Goal: Communication & Community: Participate in discussion

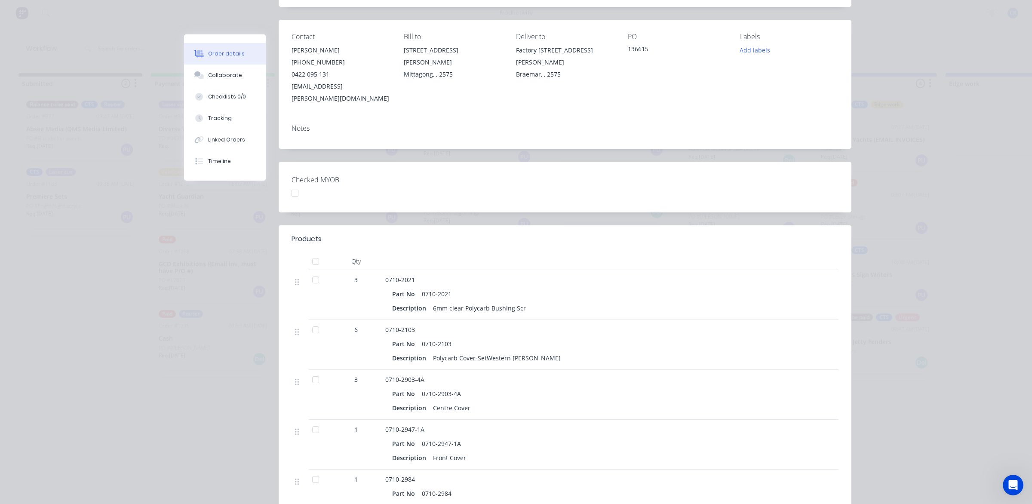
scroll to position [161, 0]
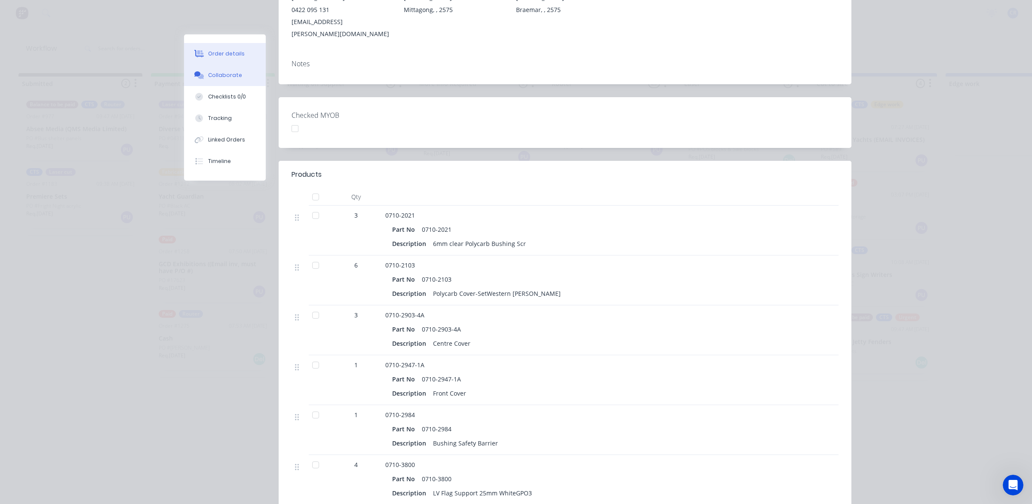
click at [224, 77] on div "Collaborate" at bounding box center [225, 75] width 34 height 8
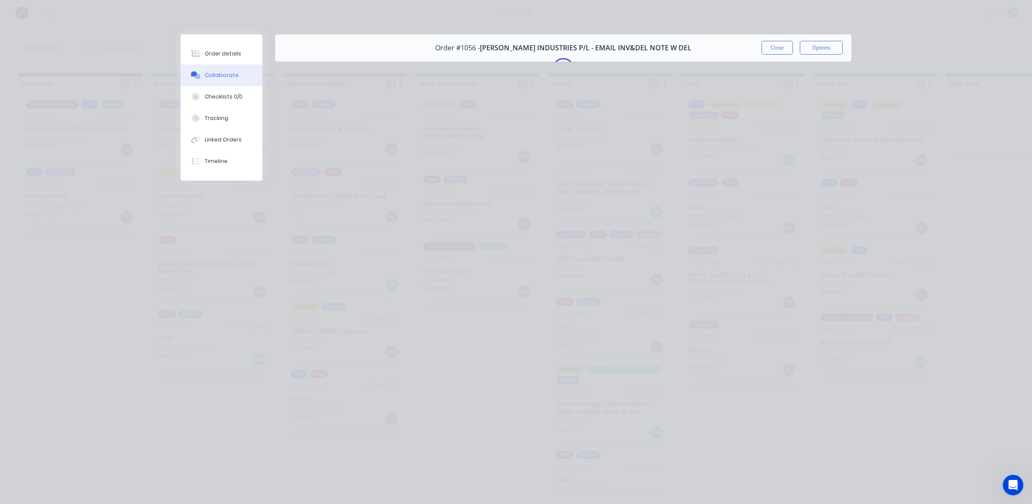
scroll to position [0, 0]
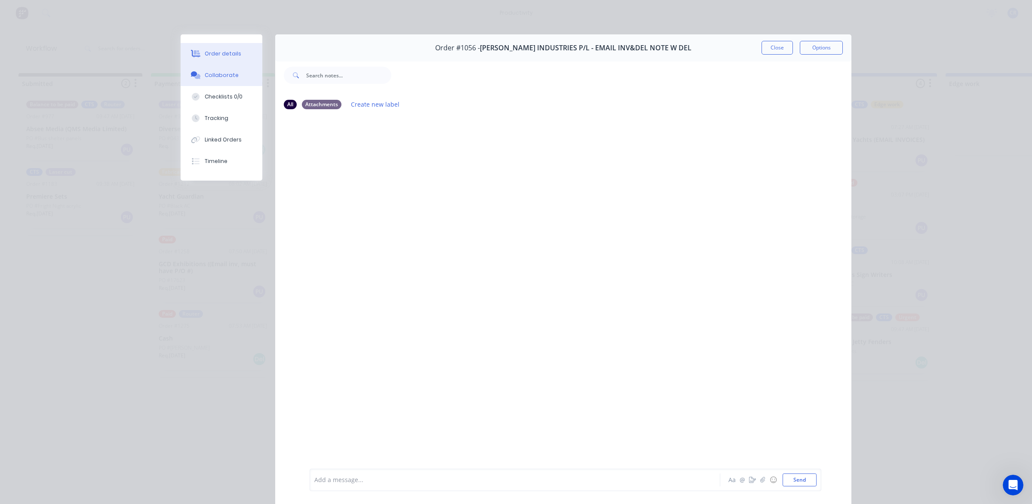
click at [213, 56] on div "Order details" at bounding box center [223, 54] width 37 height 8
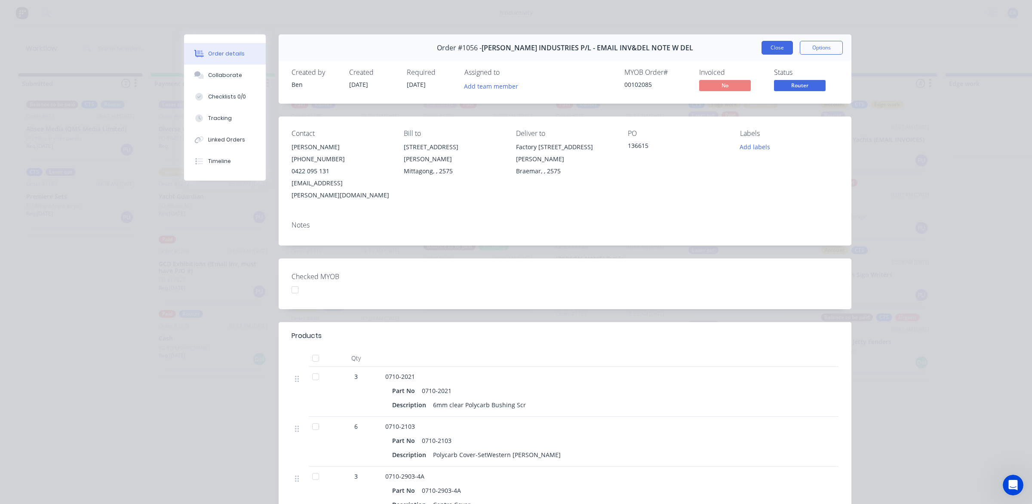
click at [775, 55] on div "Order #1056 - TYREE INDUSTRIES P/L - EMAIL INV&DEL NOTE W DEL Close Options" at bounding box center [565, 47] width 573 height 27
click at [779, 46] on button "Close" at bounding box center [777, 48] width 31 height 14
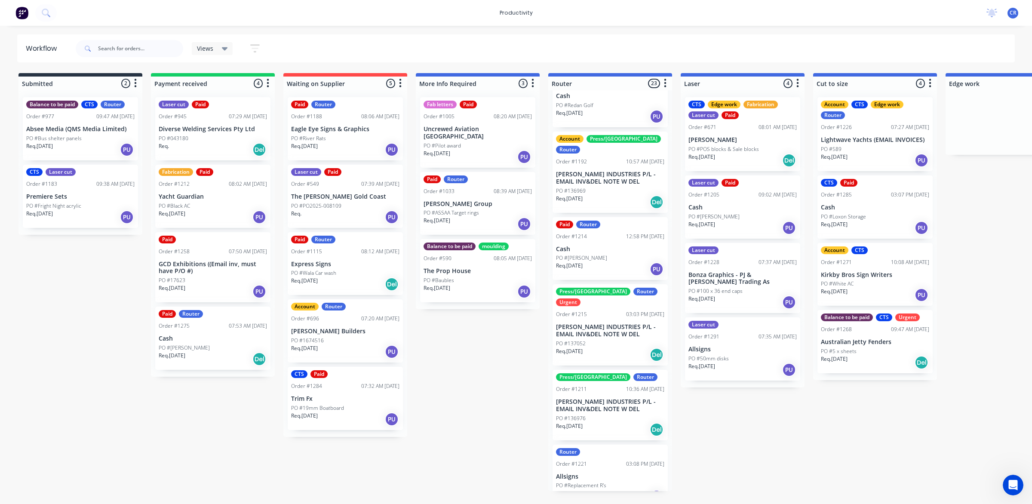
scroll to position [269, 0]
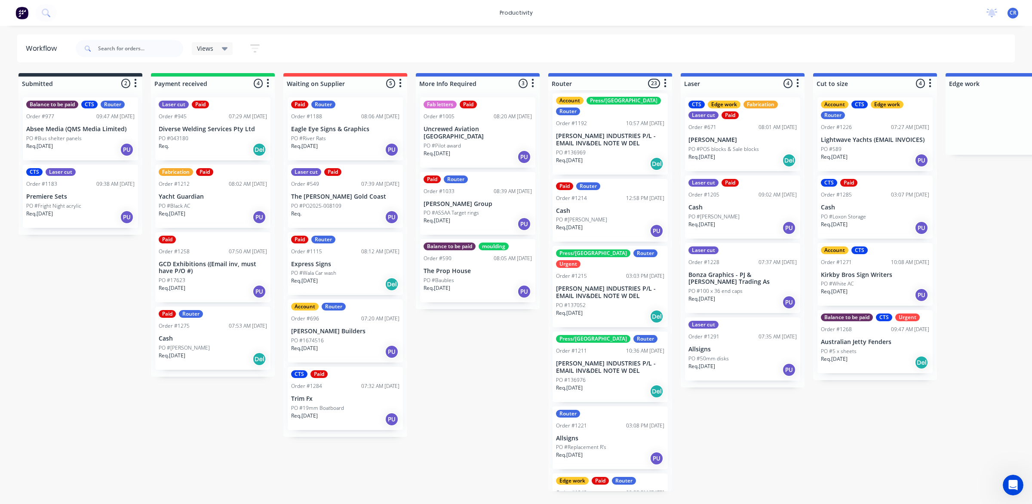
click at [596, 285] on p "[PERSON_NAME] INDUSTRIES P/L - EMAIL INV&DEL NOTE W DEL" at bounding box center [610, 292] width 108 height 15
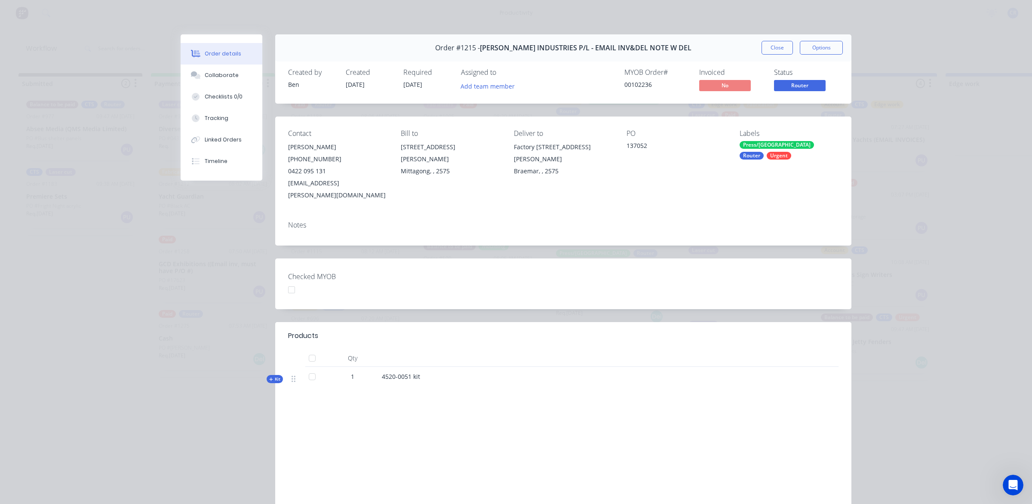
click at [771, 39] on div "Order #1215 - TYREE INDUSTRIES P/L - EMAIL INV&DEL NOTE W DEL Close Options" at bounding box center [563, 47] width 576 height 27
click at [769, 46] on button "Close" at bounding box center [777, 48] width 31 height 14
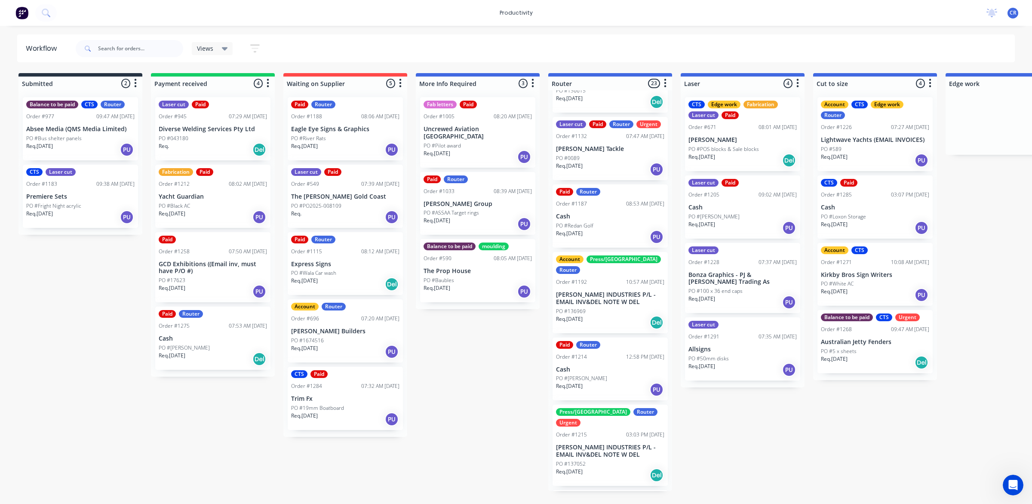
scroll to position [0, 0]
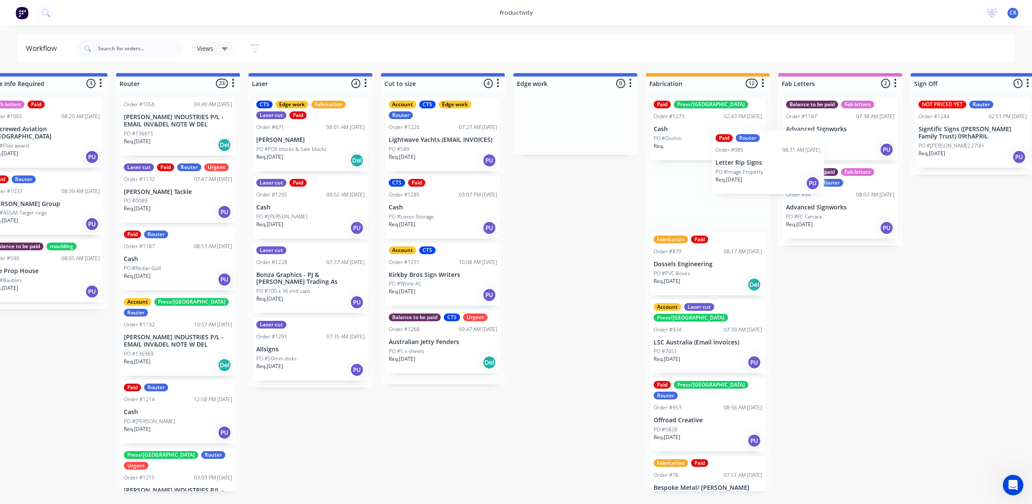
drag, startPoint x: 599, startPoint y: 134, endPoint x: 803, endPoint y: 142, distance: 203.6
click at [803, 142] on div "Submitted 2 Sort By Created date Required date Order number Customer name Most …" at bounding box center [590, 282] width 2058 height 418
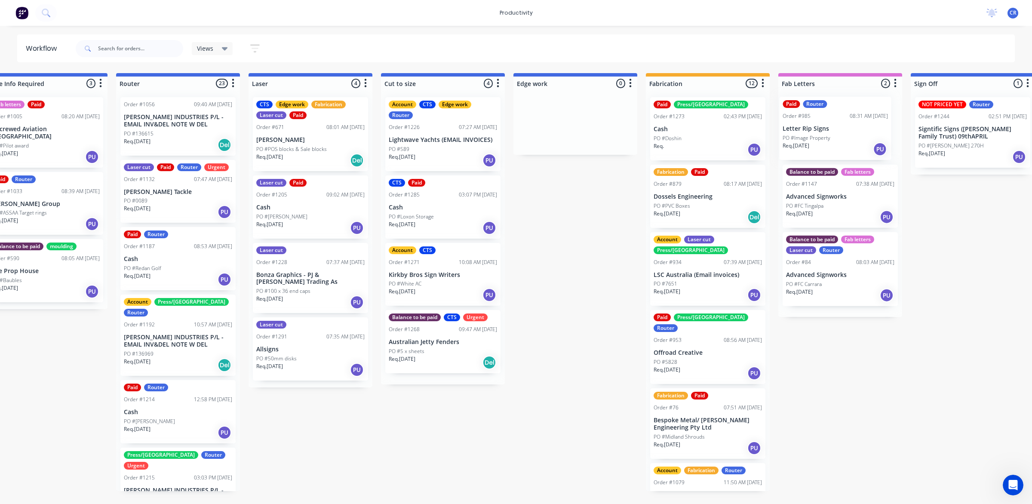
scroll to position [0, 435]
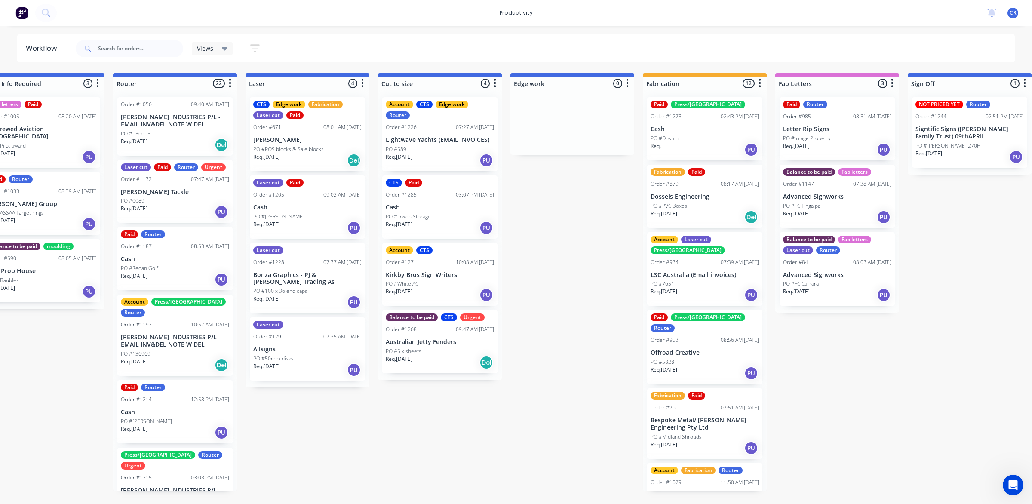
click at [819, 130] on p "Letter Rip Signs" at bounding box center [837, 129] width 108 height 7
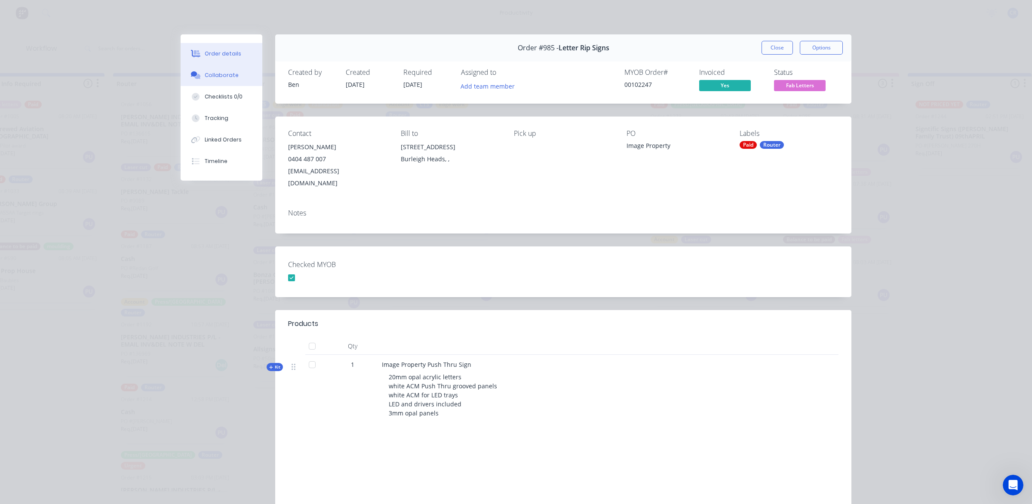
click at [220, 74] on div "Collaborate" at bounding box center [222, 75] width 34 height 8
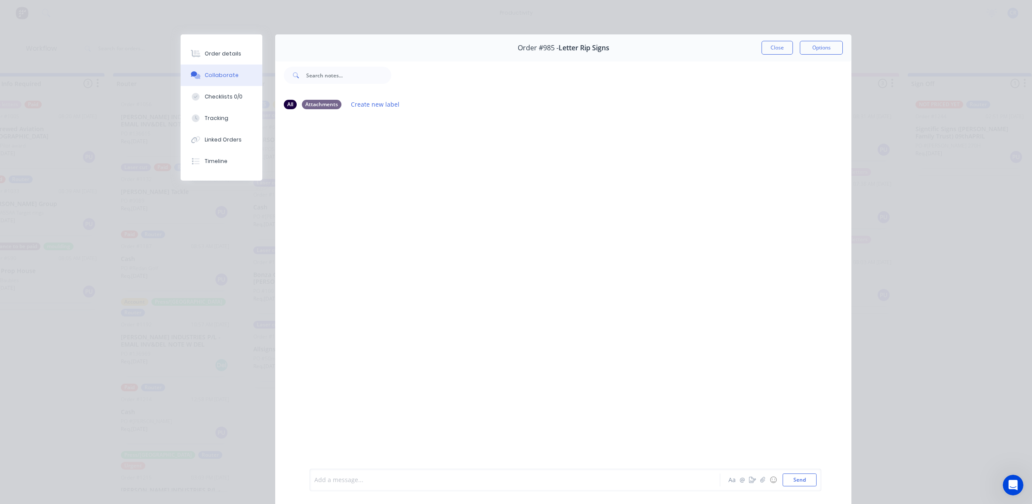
click at [375, 476] on div at bounding box center [503, 480] width 376 height 9
click at [391, 482] on div "@Matt" at bounding box center [503, 480] width 376 height 9
click at [410, 480] on div "@Matt ACM backing" at bounding box center [503, 480] width 376 height 9
click at [450, 483] on div "@Matt ACM backing 1 @ 2038 x 805 1 @" at bounding box center [503, 480] width 376 height 9
click at [397, 478] on span "2038 x 805 1" at bounding box center [403, 480] width 36 height 8
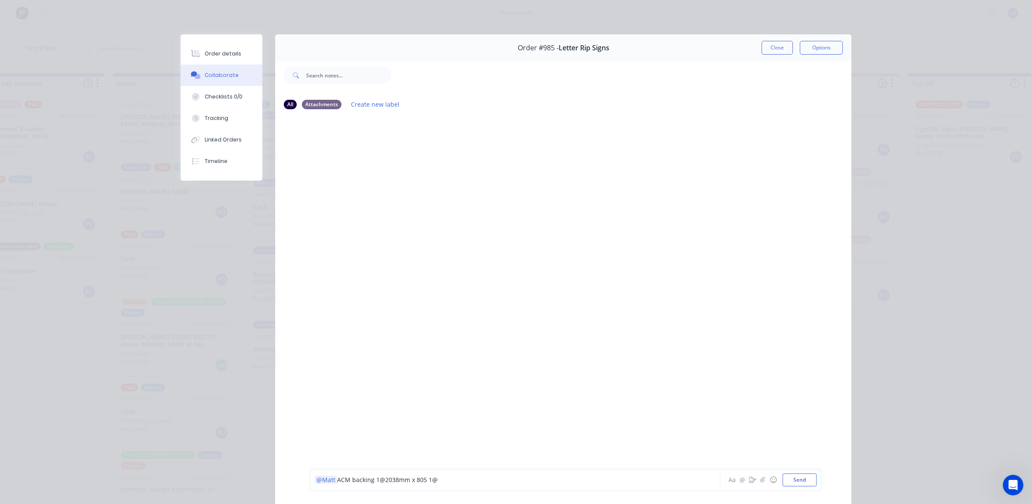
click at [427, 477] on span "2038mm x 805 1" at bounding box center [408, 480] width 47 height 8
click at [458, 477] on div "@Matt ACM backing 1 @ 2038mm x 805mm 1 @" at bounding box center [503, 480] width 376 height 9
click at [620, 477] on div "@Matt ACM backing 1 @ 2038mm x 805mm 1 @ 2292mm x 805mm 1 @" at bounding box center [503, 480] width 376 height 9
click at [596, 477] on div "@Matt ACM backing 1 @ 2038mm x 805mm 1 @ 2292mm x 805mm 1 @ 2336mm x 805mm 1 @" at bounding box center [503, 480] width 376 height 9
click at [796, 478] on button "Send" at bounding box center [800, 480] width 34 height 13
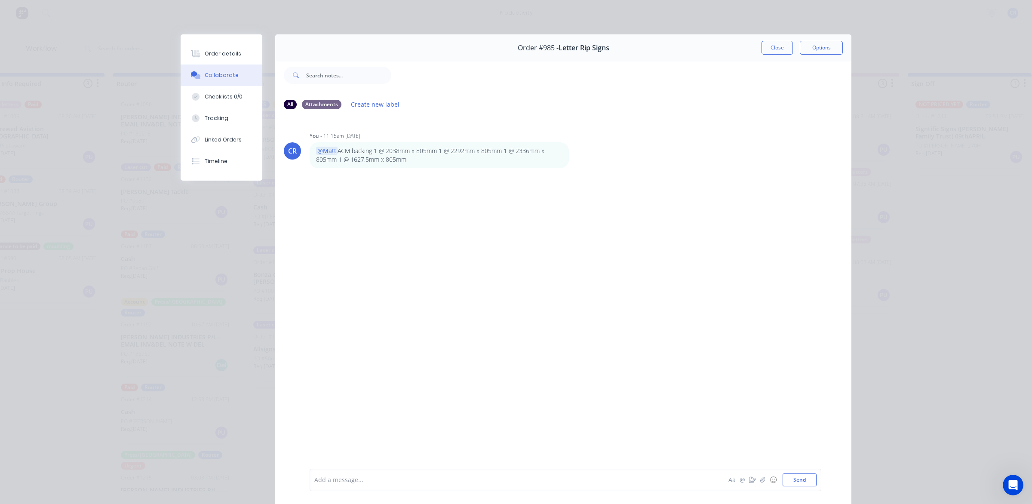
click at [369, 480] on div at bounding box center [503, 480] width 376 height 9
click at [366, 474] on div "3mm OPAL" at bounding box center [502, 480] width 377 height 13
click at [487, 483] on div "3mm OPAL 1 @ 240mm x 1320mm 1 @" at bounding box center [503, 480] width 376 height 9
click at [578, 479] on div "3mm OPAL 1 @ 240mm x 1320mm 1 @ 240mm x 628mm 1 @" at bounding box center [503, 480] width 376 height 9
click at [578, 479] on div "3mm OPAL 1 @ 240mm x 1320mm 1 @ 240mm x 628mm 1 @ 285mm x 2150mm" at bounding box center [503, 480] width 376 height 9
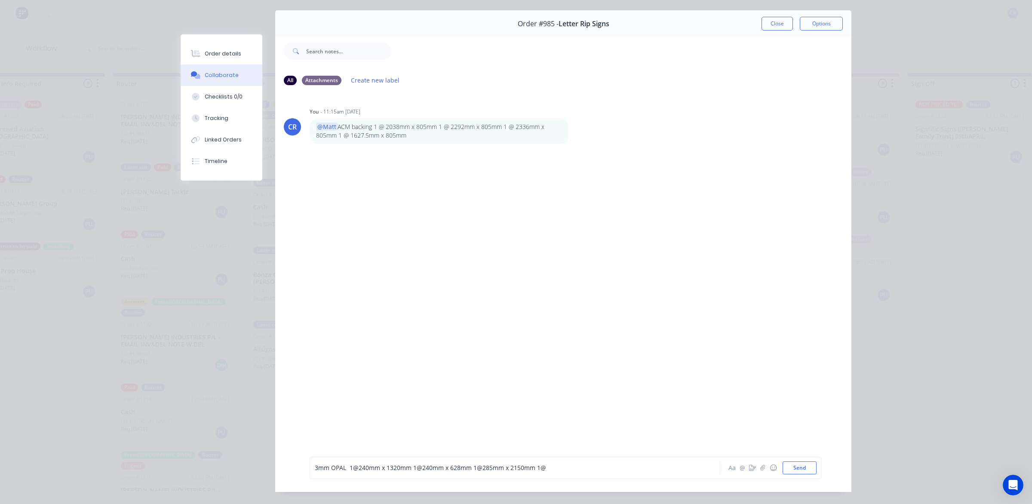
scroll to position [47, 0]
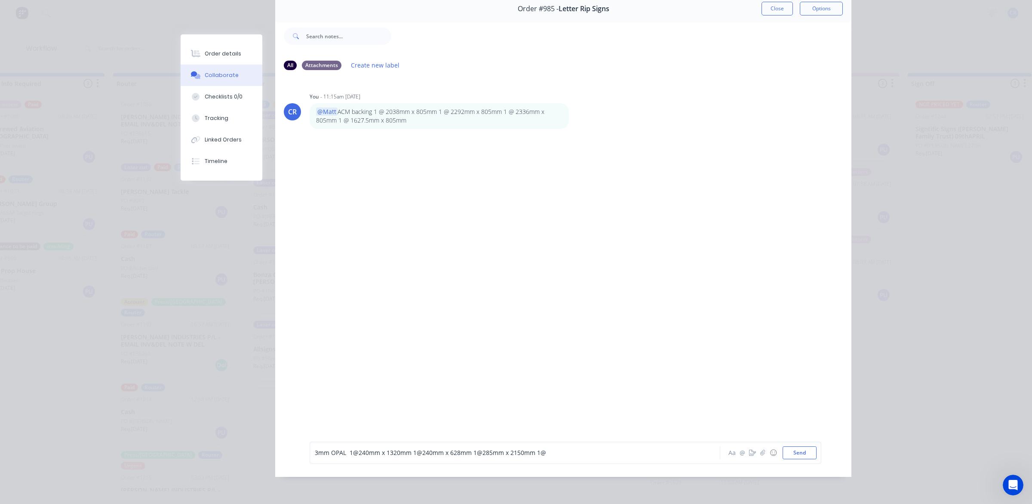
click at [573, 452] on div "3mm OPAL 1 @ 240mm x 1320mm 1 @ 240mm x 628mm 1 @ 285mm x 2150mm 1 @" at bounding box center [503, 452] width 376 height 9
click at [583, 452] on span "461mm x x1750mm" at bounding box center [574, 453] width 56 height 8
click at [315, 450] on span "3mm OPAL 1" at bounding box center [334, 453] width 38 height 8
click at [800, 457] on button "Send" at bounding box center [800, 452] width 34 height 13
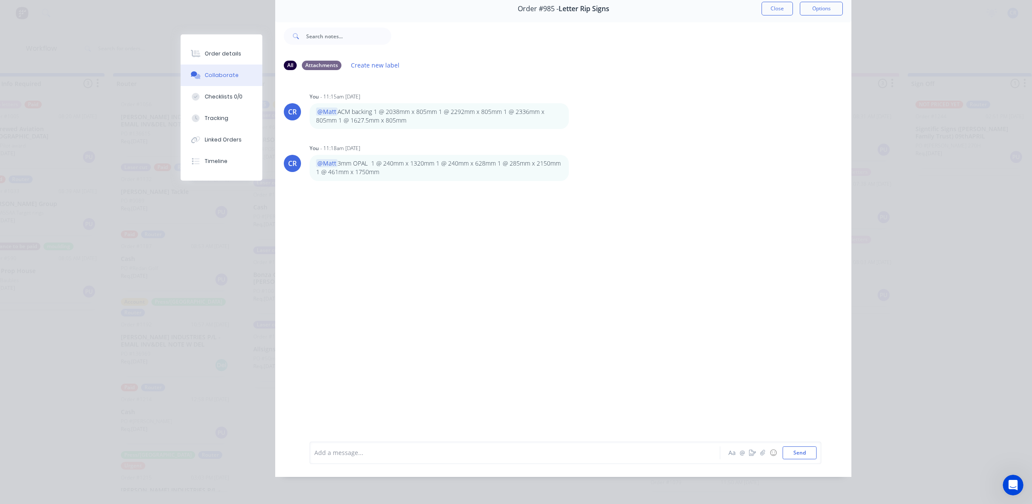
click at [477, 304] on div "CR You - 11:15am 26/08/25 @Matt ACM backing 1 @ 2038mm x 805mm 1 @ 2292mm x 805…" at bounding box center [563, 252] width 576 height 351
click at [209, 40] on div "Order details Collaborate Checklists 0/0 Tracking Linked Orders Timeline" at bounding box center [222, 107] width 82 height 146
click at [212, 55] on div "Order details" at bounding box center [223, 54] width 37 height 8
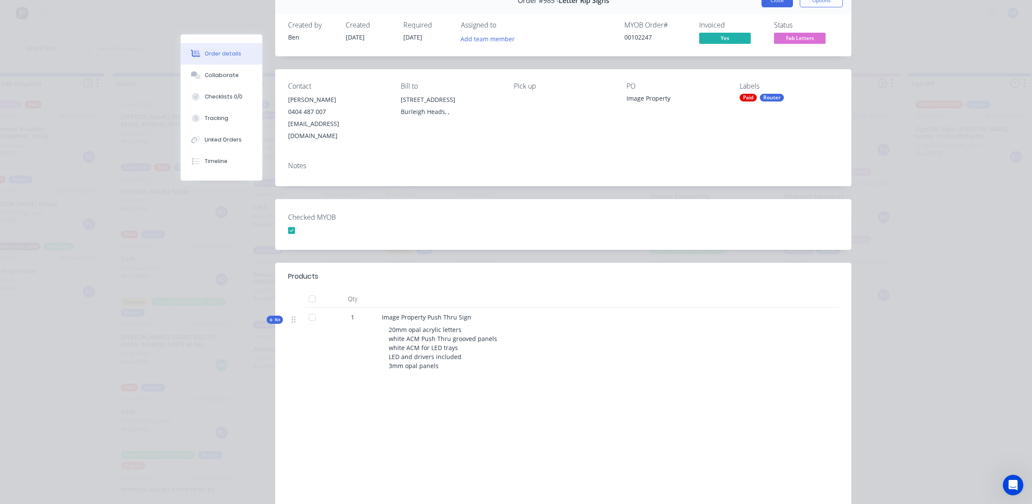
click at [775, 0] on button "Close" at bounding box center [777, 1] width 31 height 14
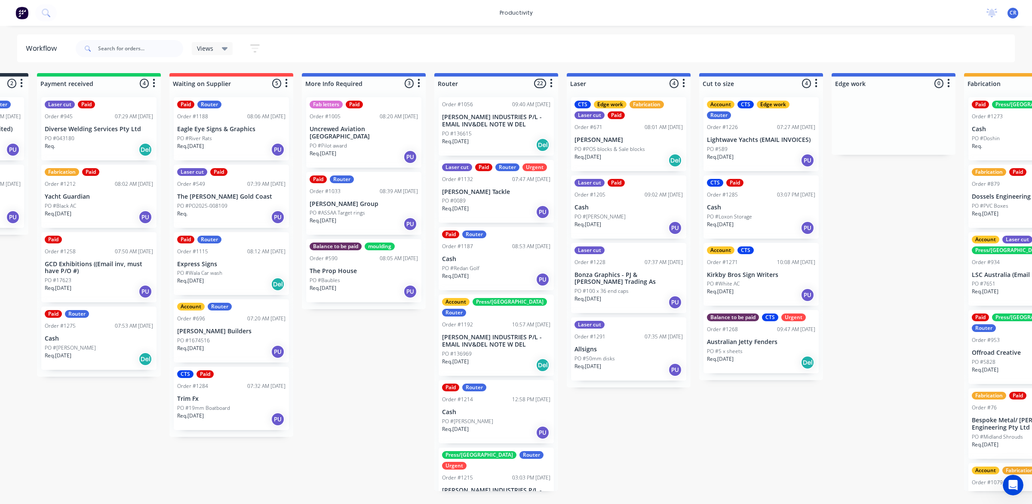
scroll to position [0, 113]
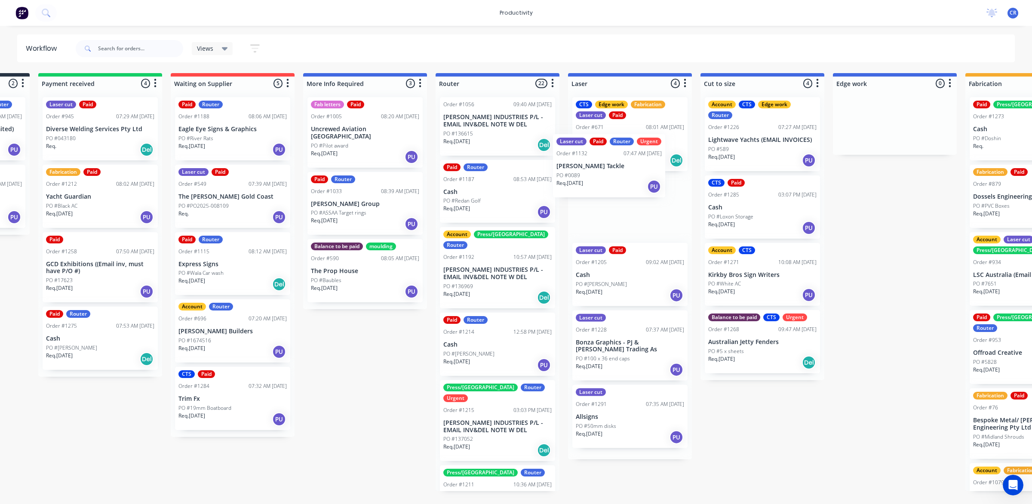
drag, startPoint x: 493, startPoint y: 186, endPoint x: 630, endPoint y: 155, distance: 140.8
click at [630, 155] on div "Submitted 2 Sort By Created date Required date Order number Customer name Most …" at bounding box center [910, 282] width 2058 height 418
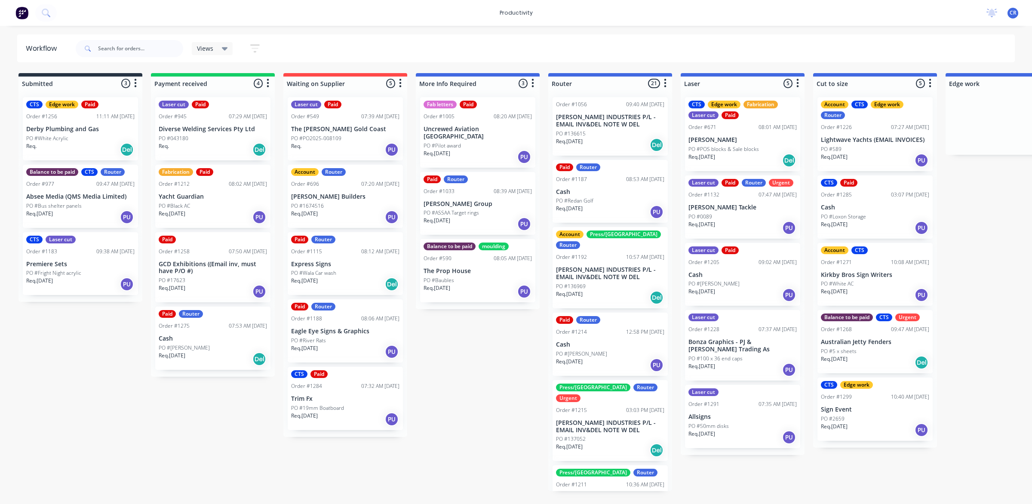
click at [605, 199] on div "PO #Redan Golf" at bounding box center [610, 201] width 108 height 8
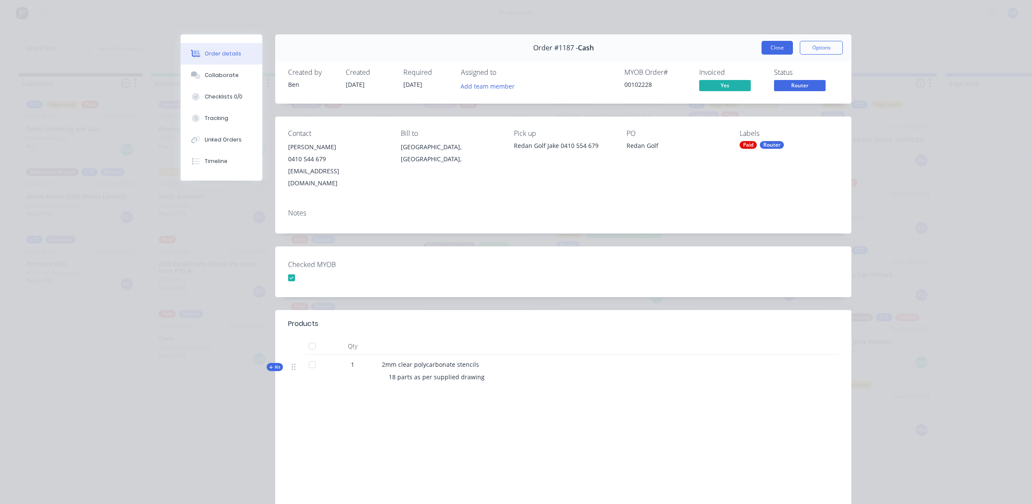
click at [768, 46] on button "Close" at bounding box center [777, 48] width 31 height 14
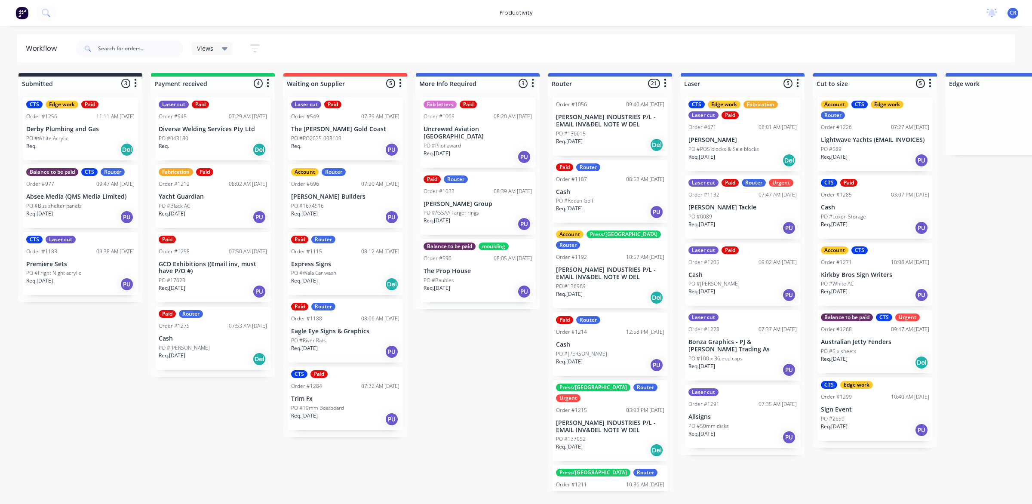
click at [601, 350] on div "PO #[PERSON_NAME]" at bounding box center [610, 354] width 108 height 8
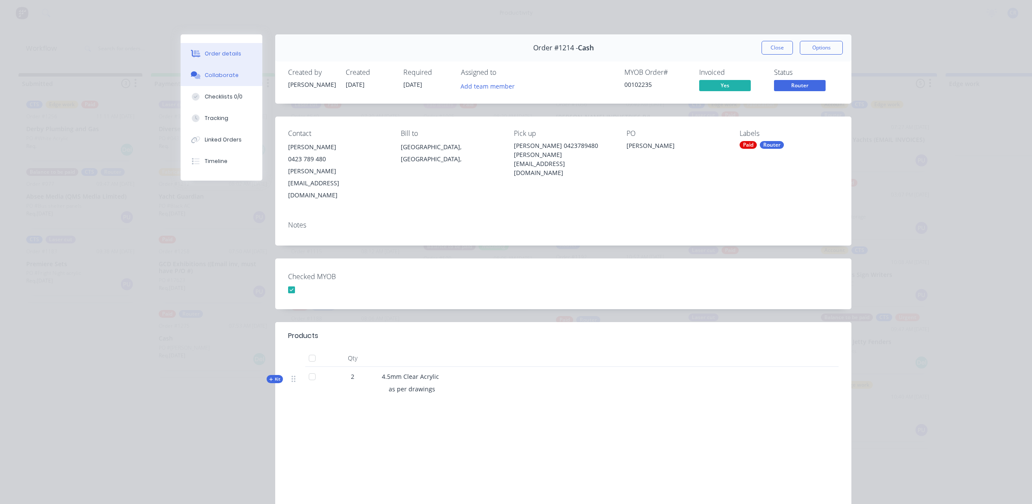
click at [218, 76] on div "Collaborate" at bounding box center [222, 75] width 34 height 8
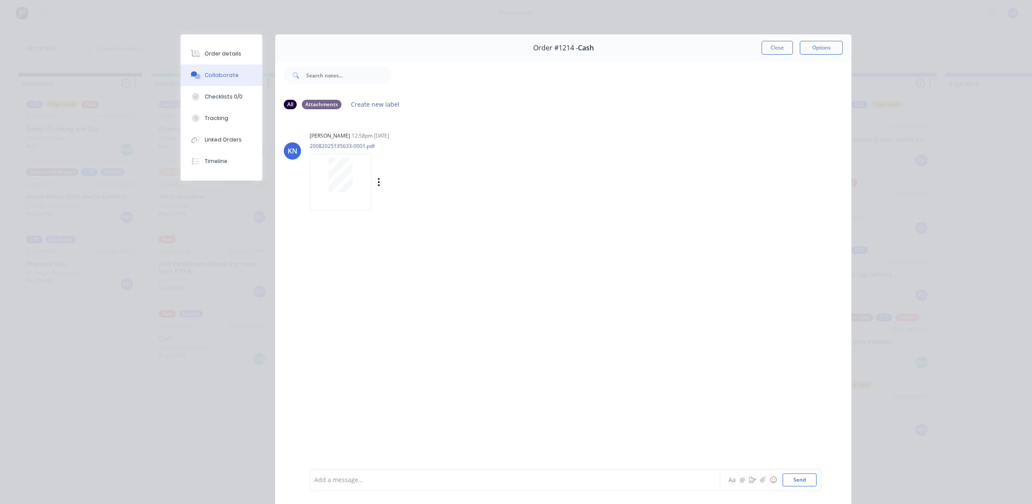
click at [351, 186] on div at bounding box center [341, 175] width 54 height 34
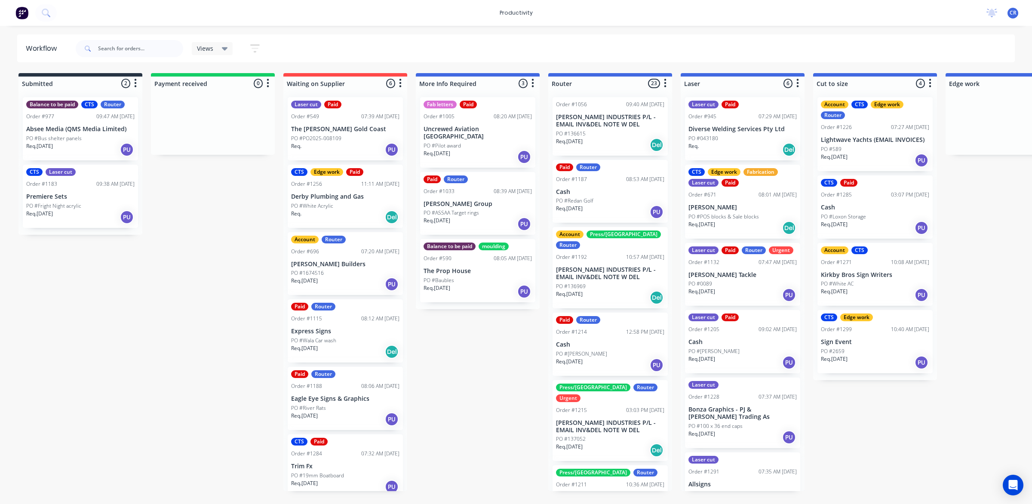
click at [605, 199] on div "PO #Redan Golf" at bounding box center [610, 201] width 108 height 8
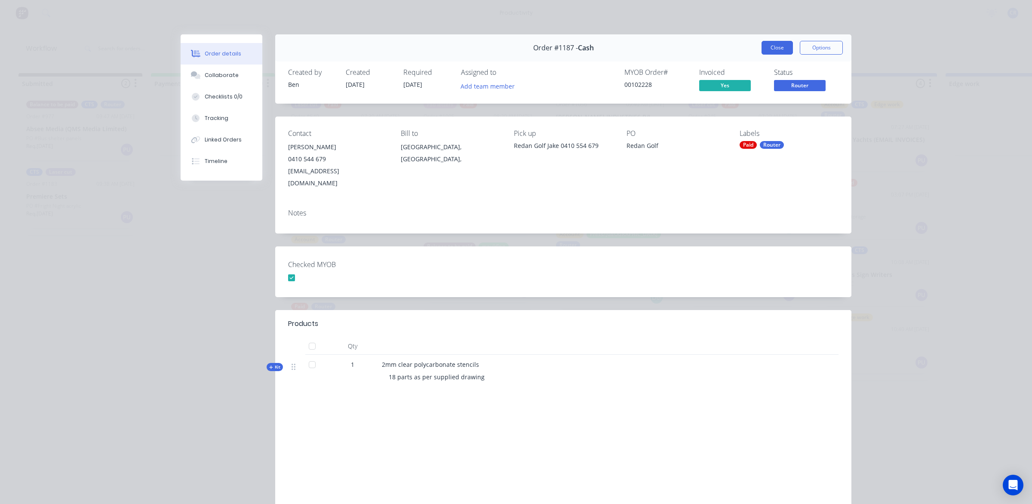
click at [772, 44] on button "Close" at bounding box center [777, 48] width 31 height 14
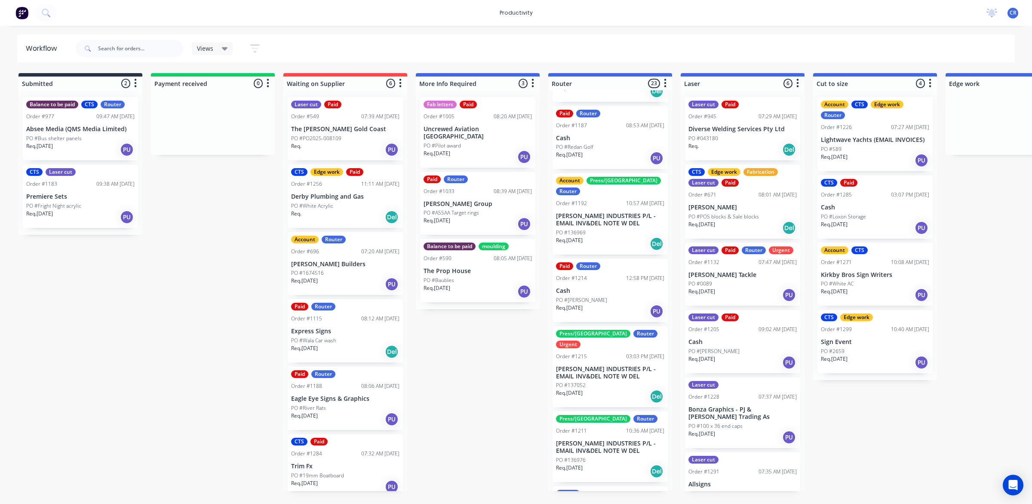
scroll to position [108, 0]
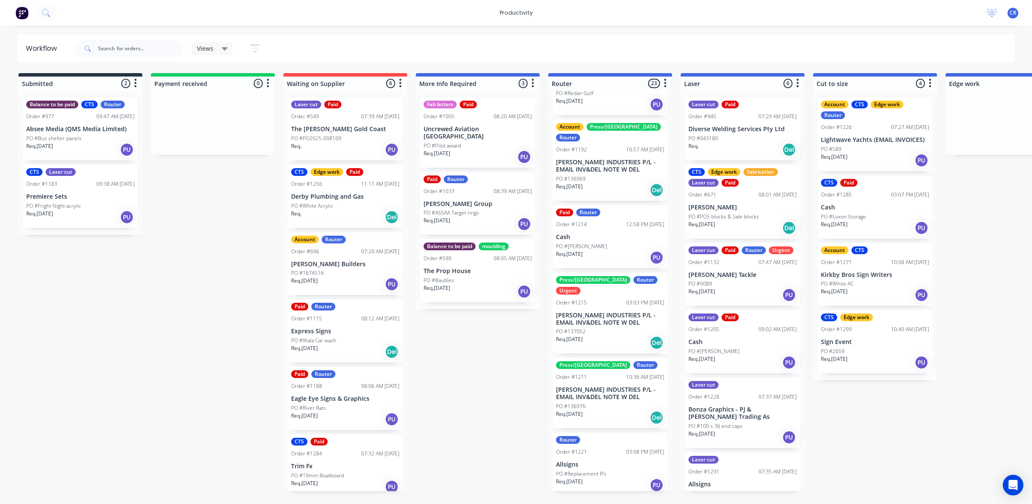
click at [616, 258] on div "Order #1056 09:40 AM 07/08/25 TYREE INDUSTRIES P/L - EMAIL INV&DEL NOTE W DEL P…" at bounding box center [610, 290] width 124 height 401
click at [616, 230] on div "Paid Router Order #1214 12:58 PM 20/08/25 Cash PO #Simone Req. 20/08/25 PU" at bounding box center [610, 236] width 115 height 63
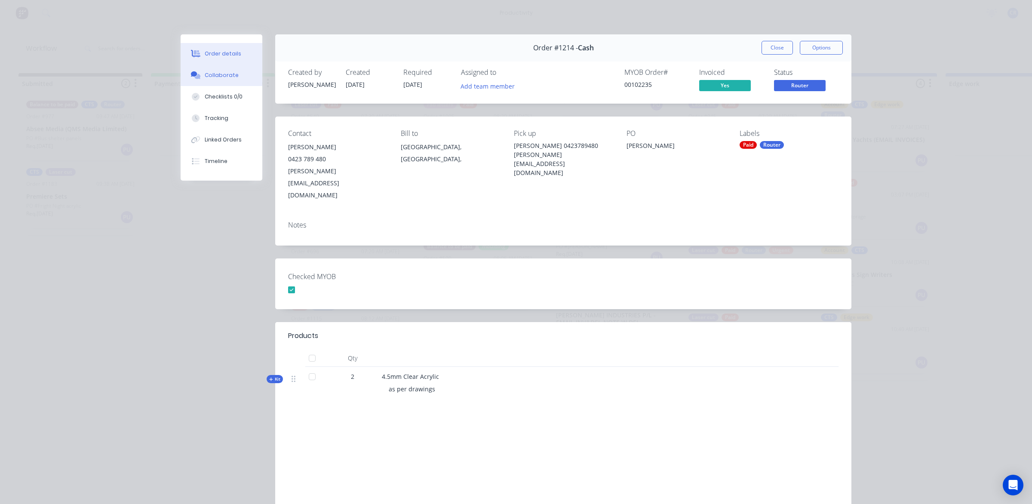
click at [216, 69] on button "Collaborate" at bounding box center [222, 76] width 82 height 22
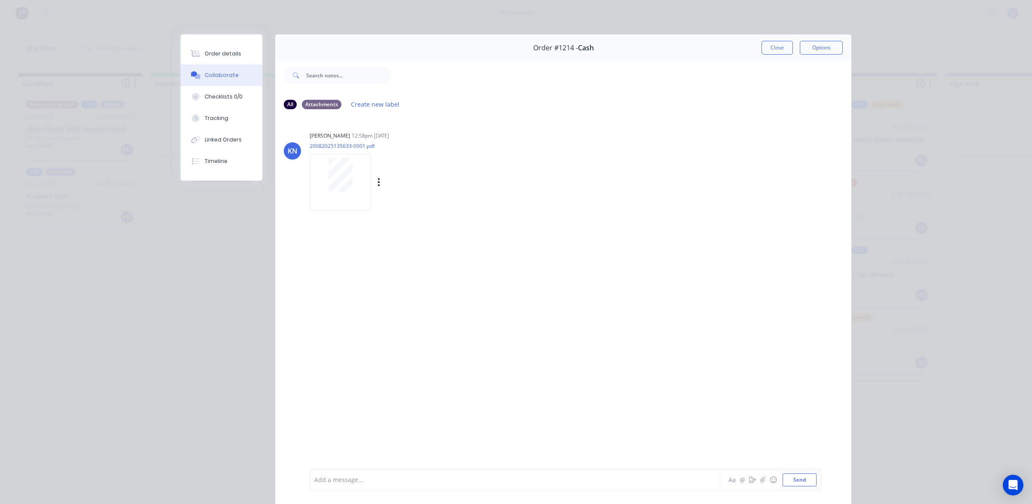
click at [341, 192] on div at bounding box center [341, 182] width 62 height 56
click at [199, 53] on button "Order details" at bounding box center [222, 54] width 82 height 22
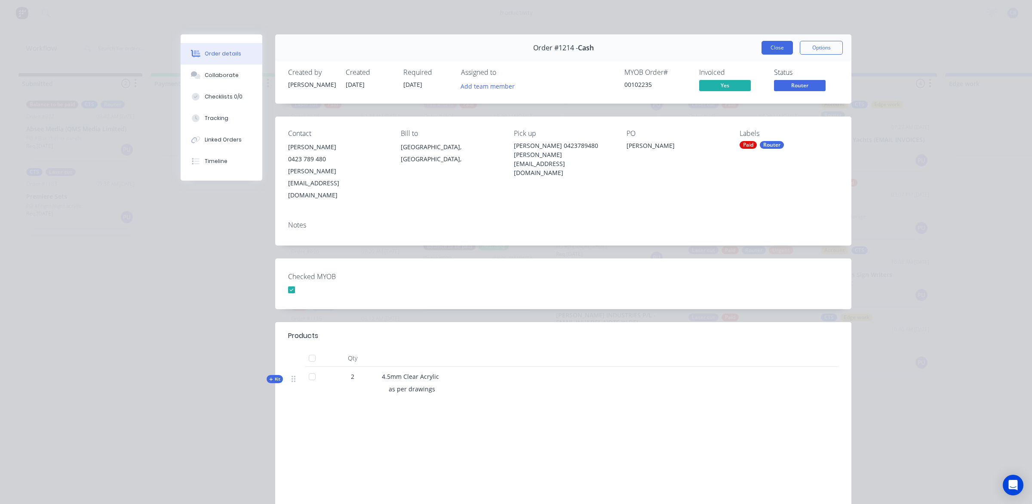
click at [772, 46] on button "Close" at bounding box center [777, 48] width 31 height 14
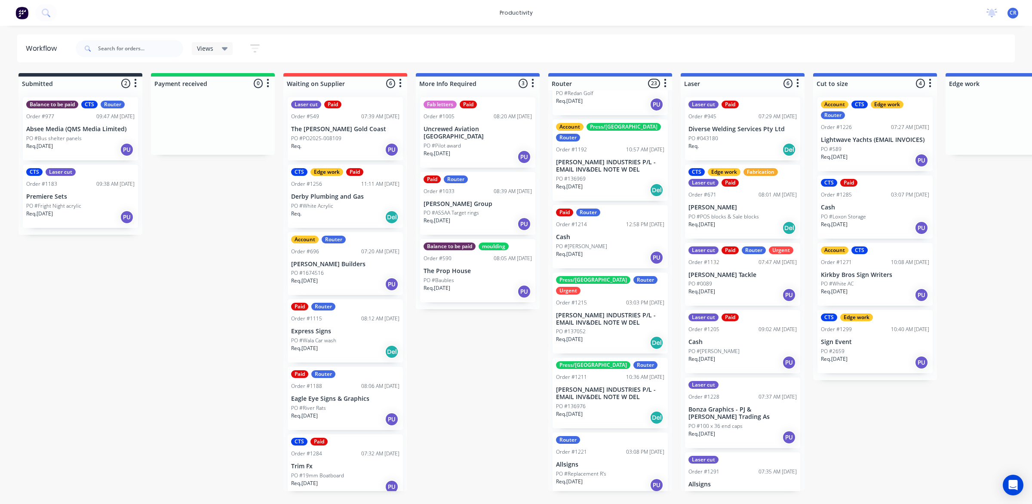
scroll to position [161, 0]
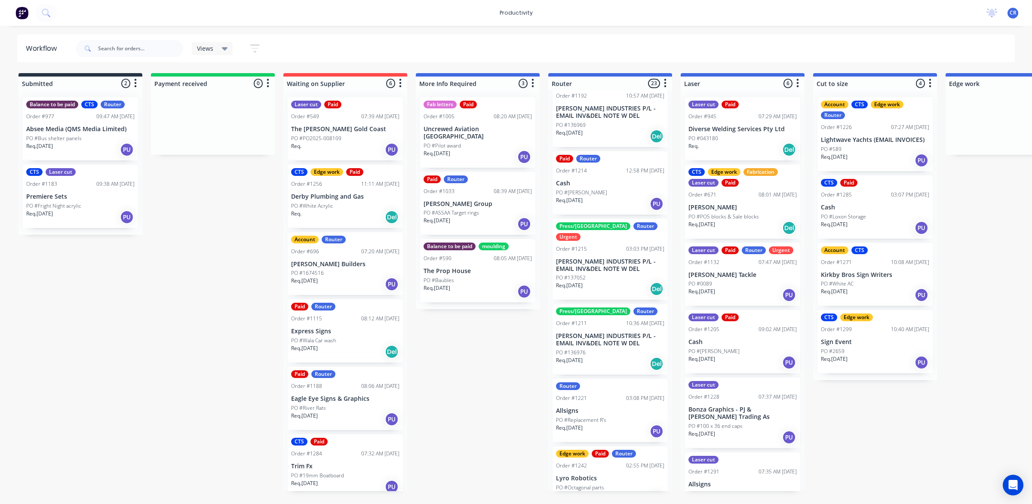
click at [611, 282] on div "Req. 20/08/25 Del" at bounding box center [610, 289] width 108 height 15
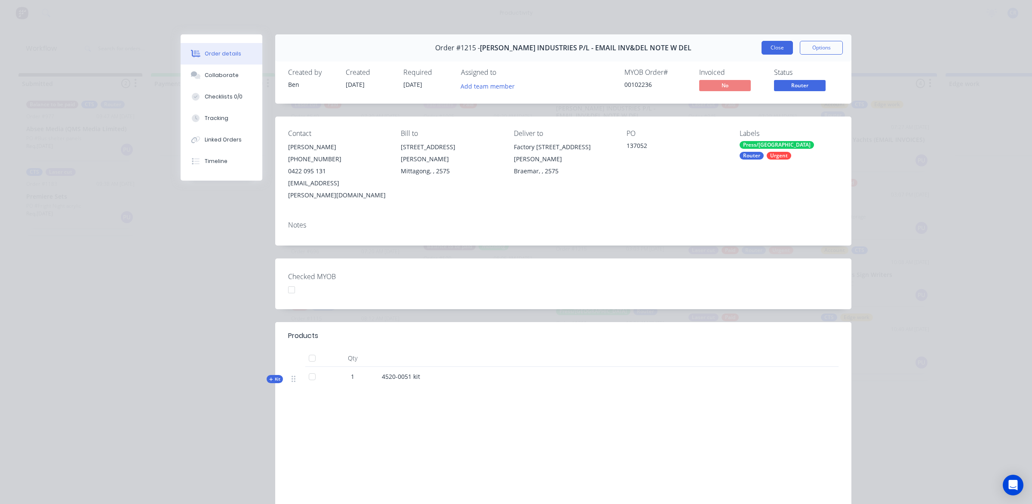
click at [774, 45] on button "Close" at bounding box center [777, 48] width 31 height 14
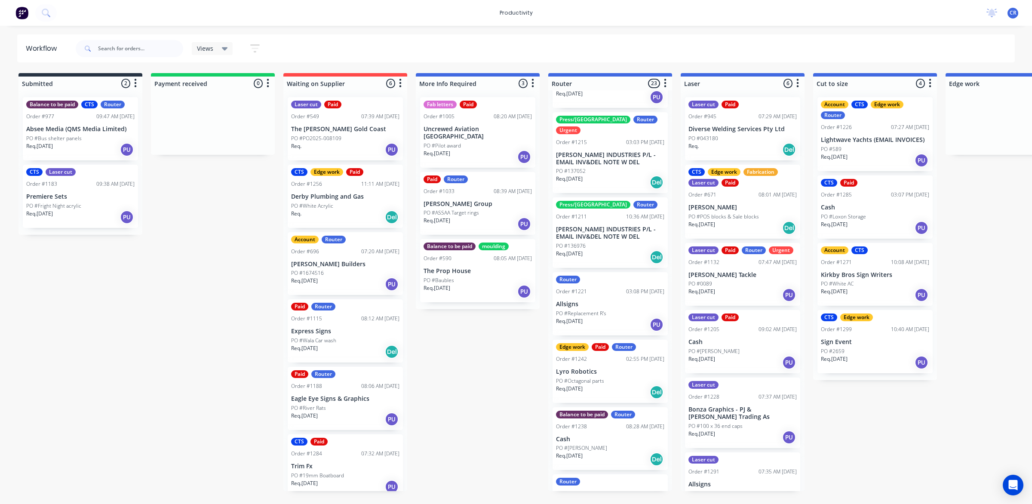
scroll to position [269, 0]
click at [599, 309] on p "PO #Replacement R's" at bounding box center [581, 313] width 50 height 8
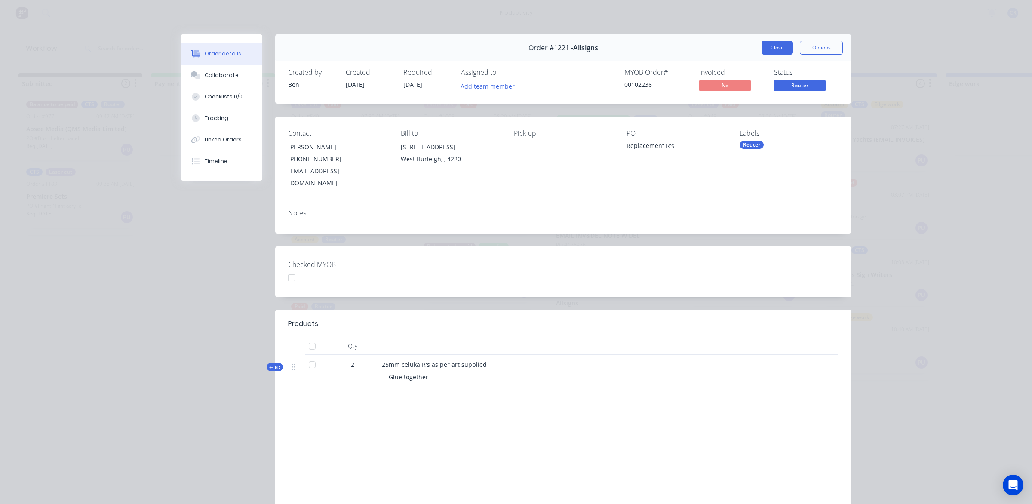
click at [773, 46] on button "Close" at bounding box center [777, 48] width 31 height 14
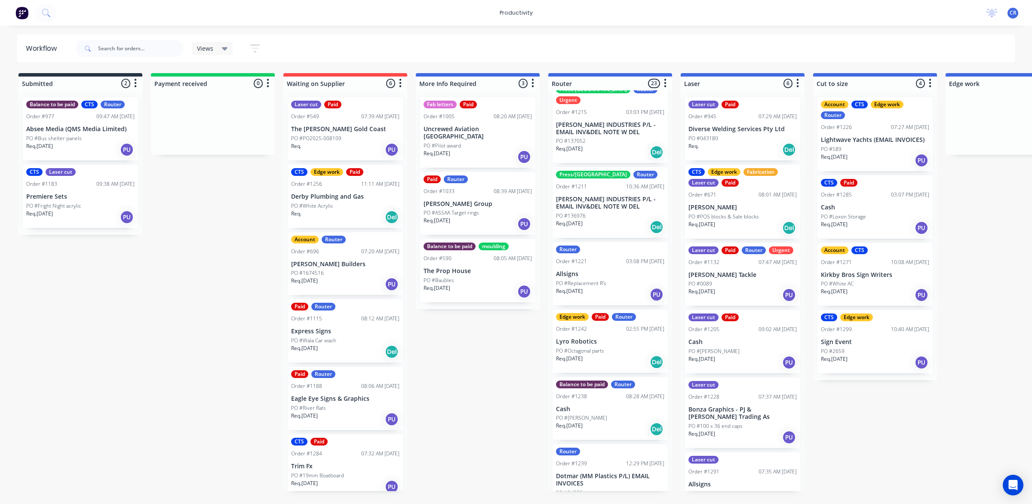
scroll to position [323, 0]
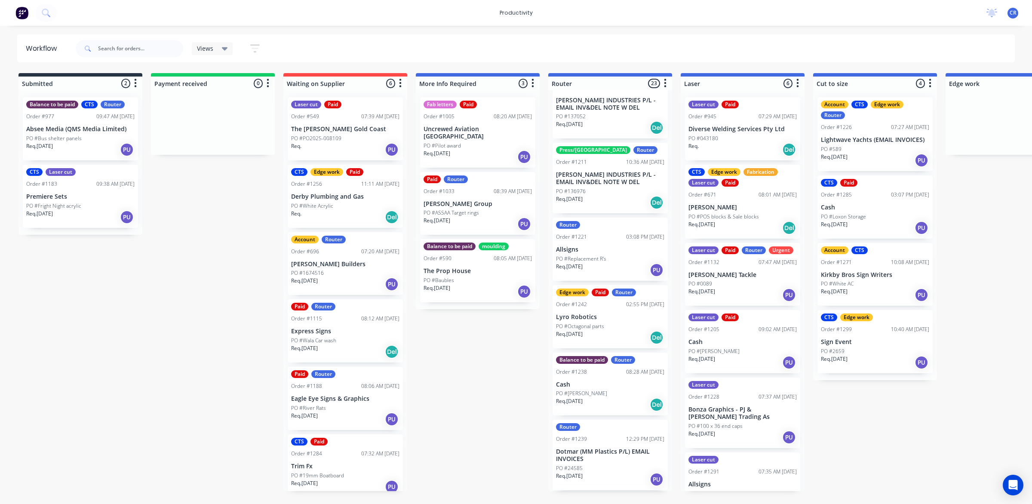
click at [609, 330] on div "Req. 21/08/25 Del" at bounding box center [610, 337] width 108 height 15
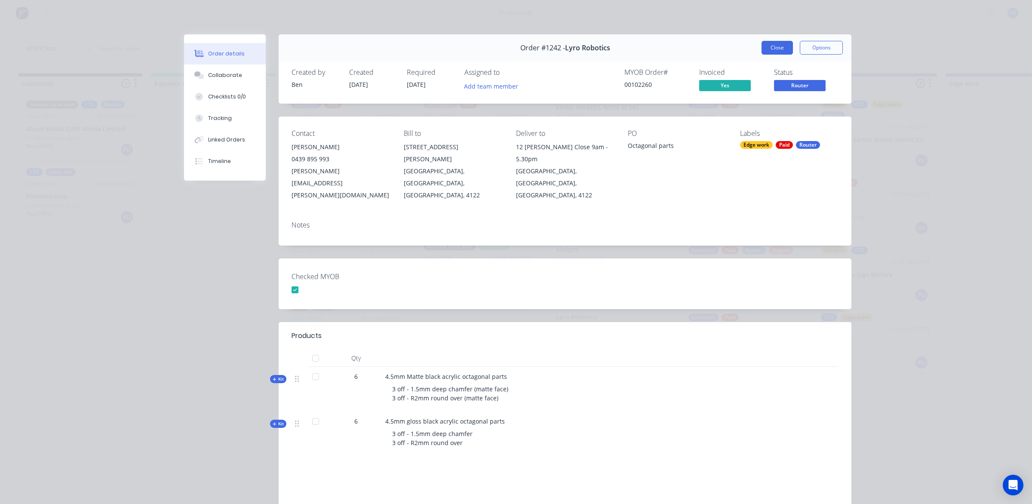
click at [771, 44] on button "Close" at bounding box center [777, 48] width 31 height 14
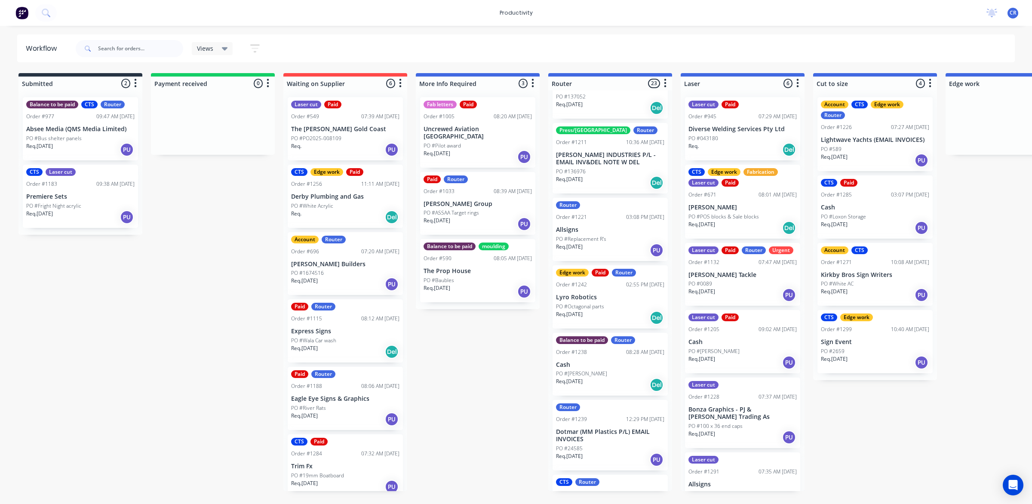
scroll to position [376, 0]
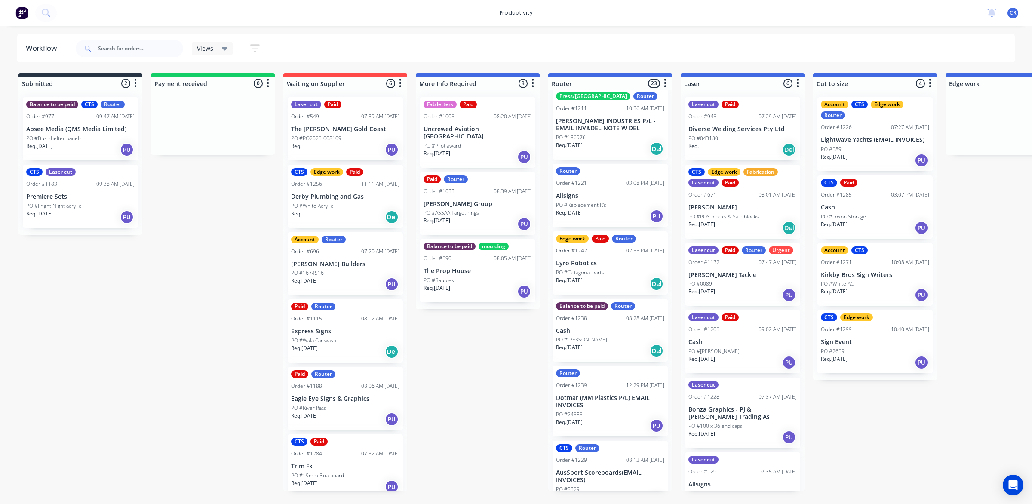
click at [594, 344] on div "Req. 21/08/25 Del" at bounding box center [610, 351] width 108 height 15
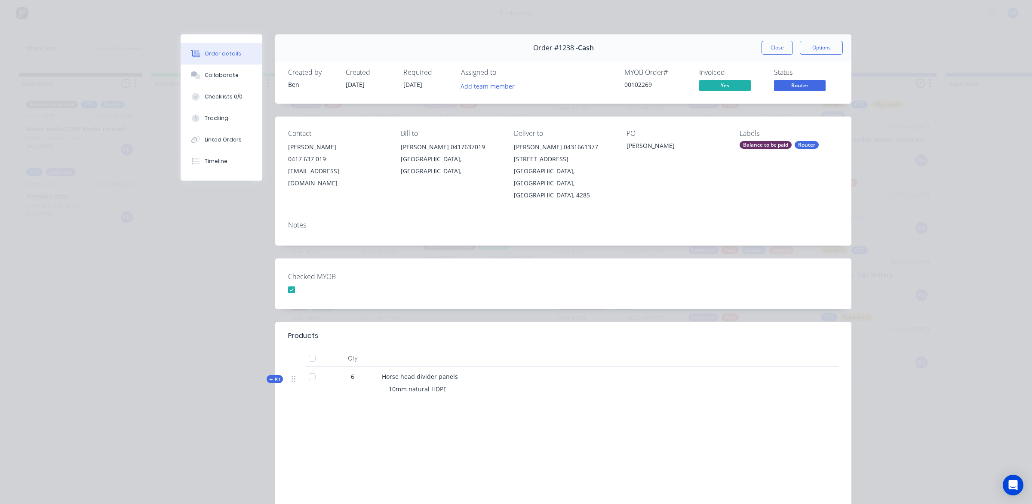
drag, startPoint x: 760, startPoint y: 46, endPoint x: 749, endPoint y: 47, distance: 11.7
click at [762, 46] on button "Close" at bounding box center [777, 48] width 31 height 14
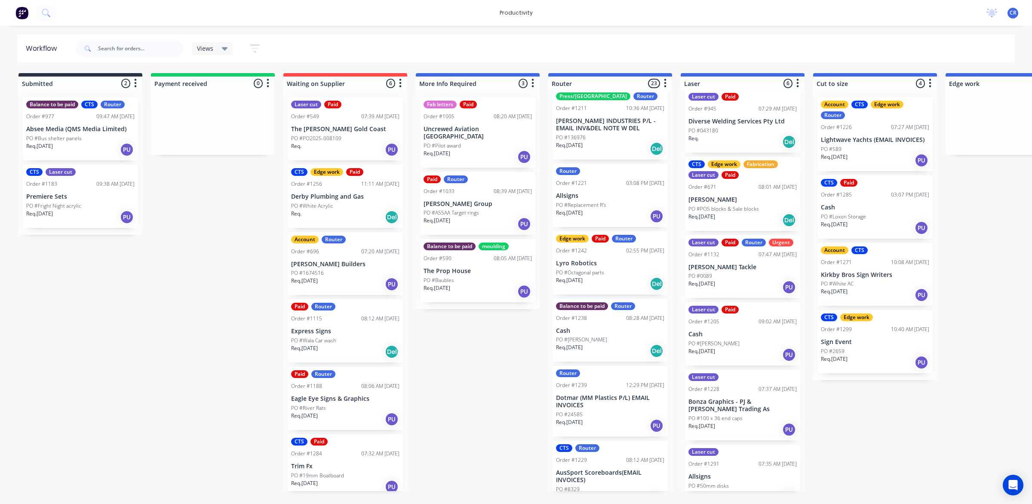
scroll to position [0, 0]
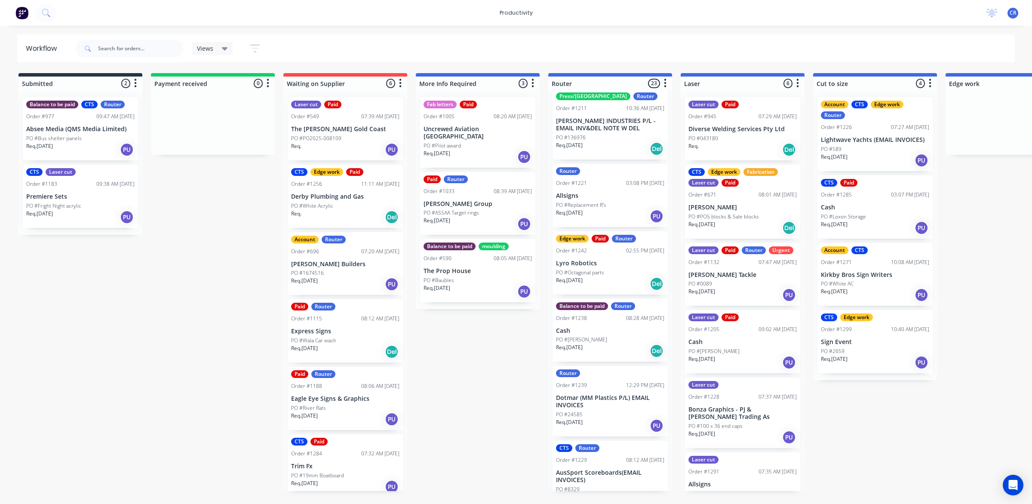
click at [745, 146] on div "Req. Del" at bounding box center [743, 149] width 108 height 15
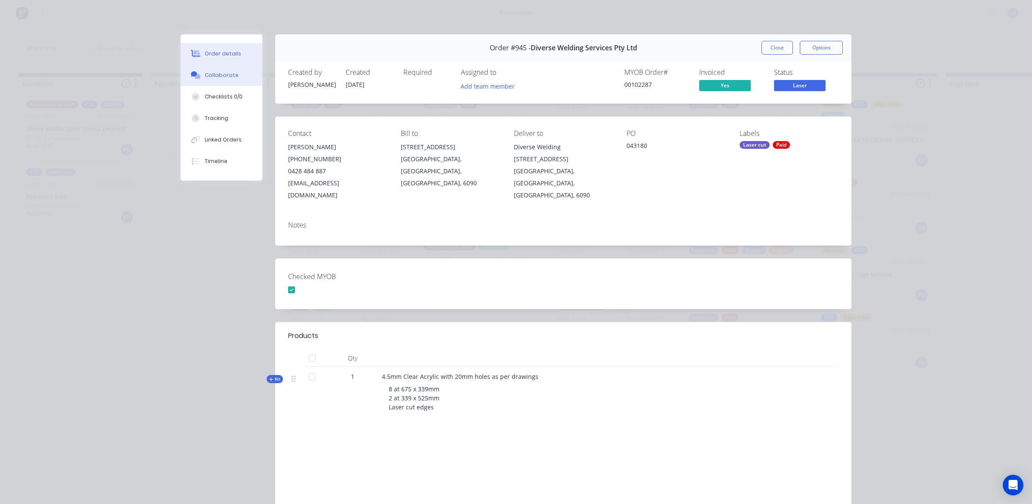
click at [205, 76] on div "Collaborate" at bounding box center [222, 75] width 34 height 8
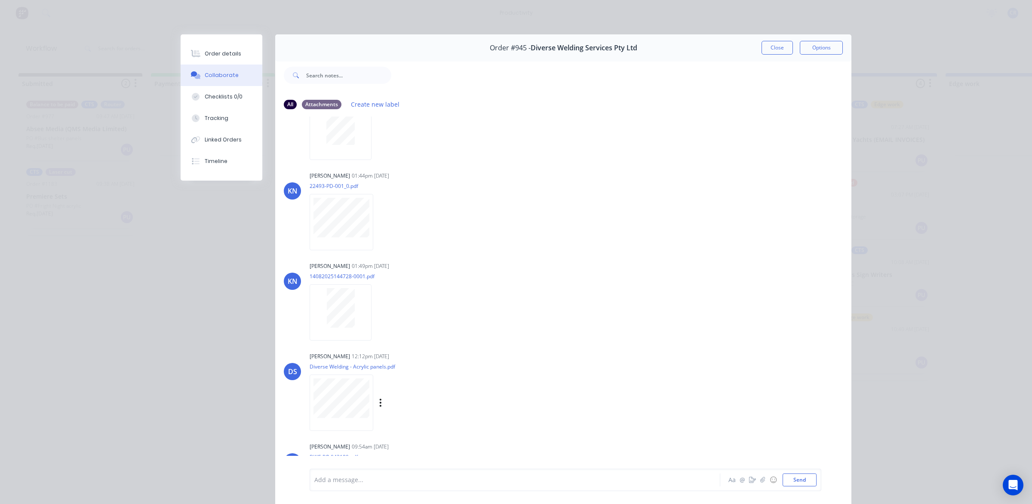
scroll to position [99, 0]
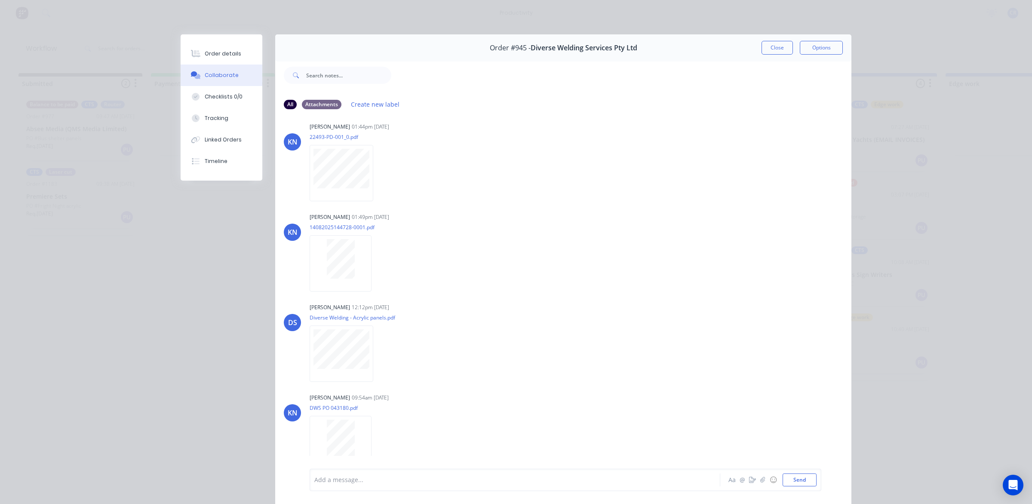
drag, startPoint x: 214, startPoint y: 50, endPoint x: 926, endPoint y: 440, distance: 811.3
click at [214, 50] on div "Order details" at bounding box center [223, 54] width 37 height 8
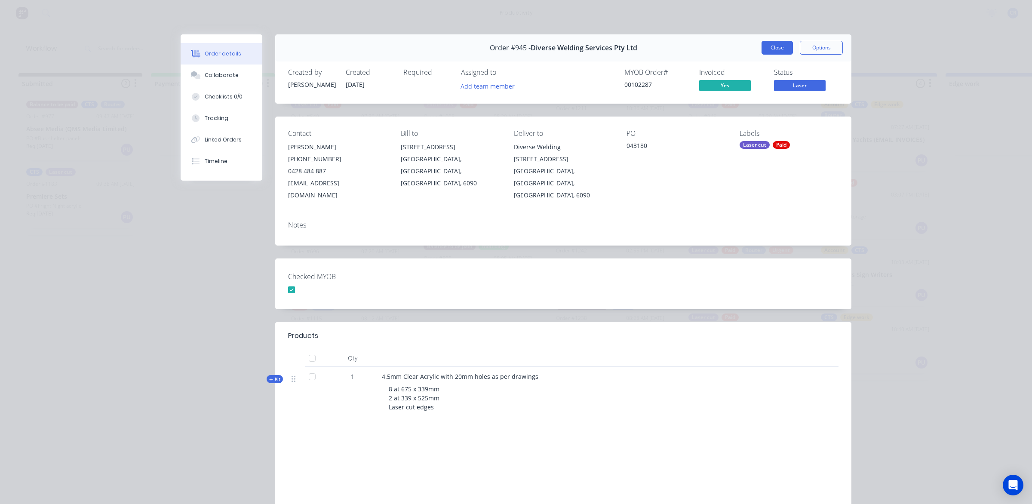
click at [771, 44] on button "Close" at bounding box center [777, 48] width 31 height 14
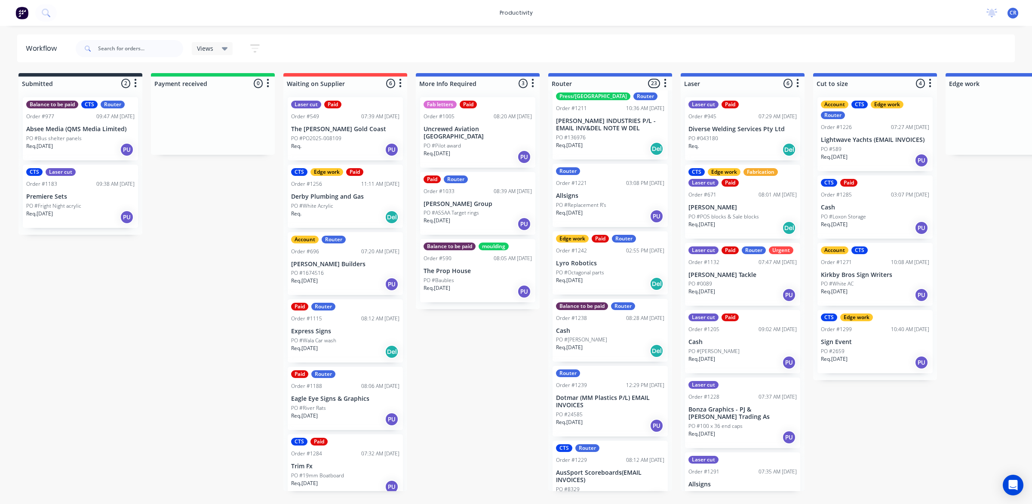
click at [722, 211] on div "CTS Edge work Fabrication Laser cut Paid Order #671 08:01 AM 21/07/25 Zimmerman…" at bounding box center [742, 202] width 115 height 74
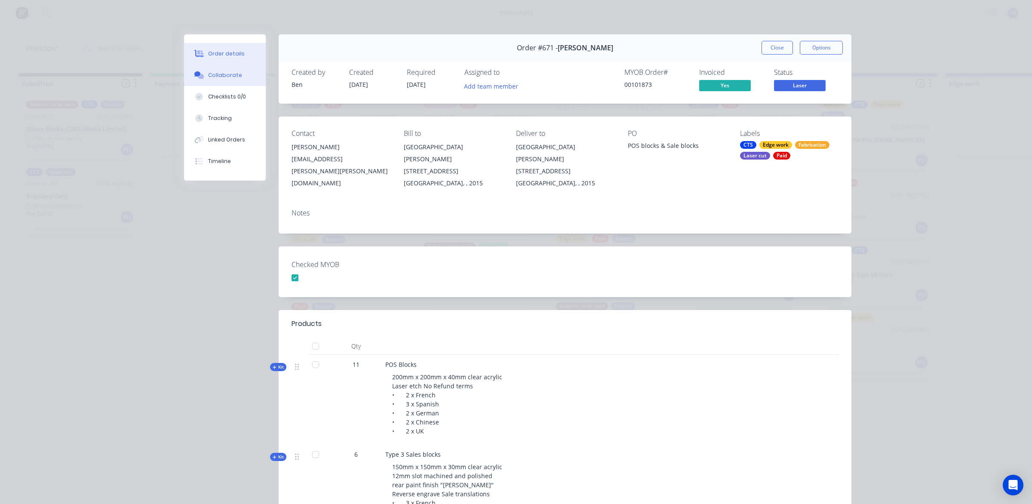
click at [220, 77] on div "Collaborate" at bounding box center [225, 75] width 34 height 8
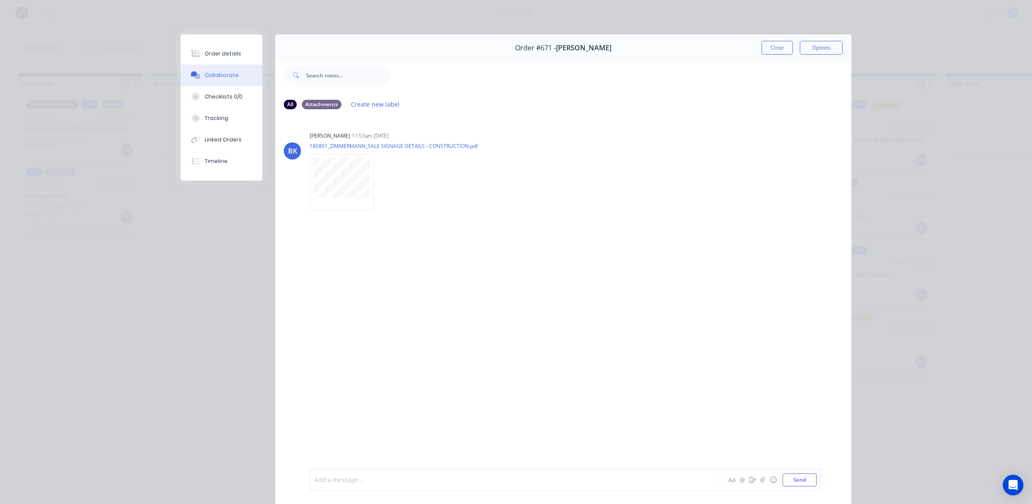
click at [370, 476] on div at bounding box center [503, 480] width 376 height 9
click at [370, 474] on div "@Ben" at bounding box center [502, 480] width 377 height 13
click at [799, 478] on button "Send" at bounding box center [800, 480] width 34 height 13
click at [533, 489] on div "Add a message... Aa @ ☺ Send" at bounding box center [566, 480] width 512 height 22
click at [538, 479] on div at bounding box center [503, 480] width 376 height 9
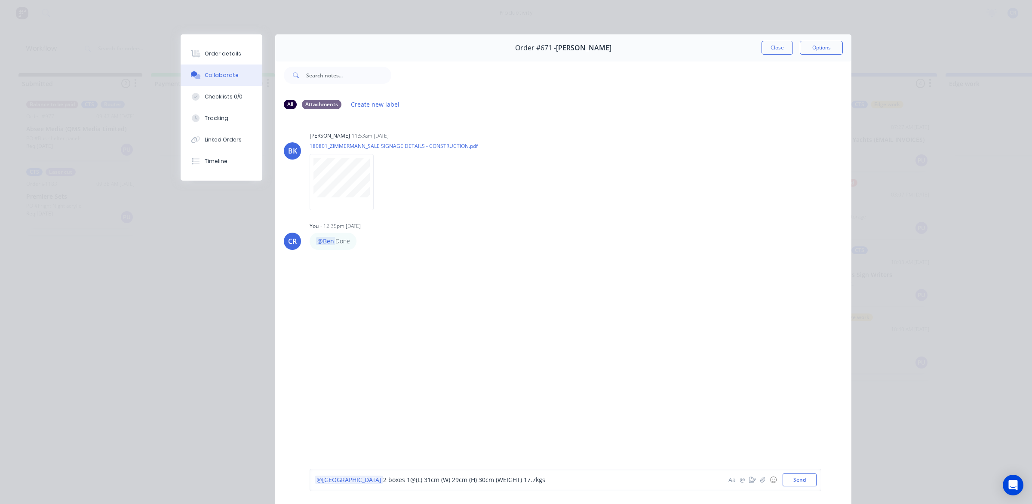
click at [539, 480] on div "@Kimberley 2 boxes 1 @ (L) 31cm (W) 29cm (H) 30cm (WEIGHT) 17.7kgs" at bounding box center [503, 480] width 376 height 9
click at [788, 477] on button "Send" at bounding box center [800, 480] width 34 height 13
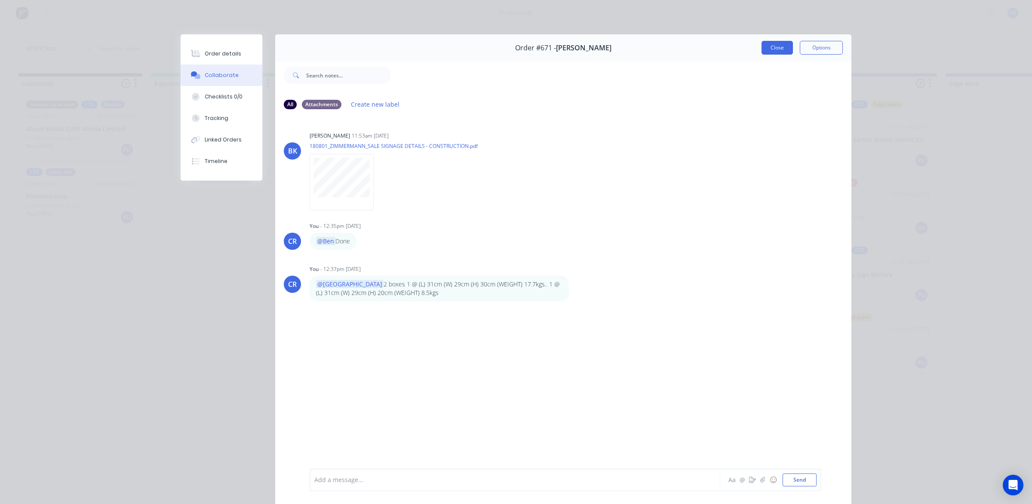
click at [777, 44] on button "Close" at bounding box center [777, 48] width 31 height 14
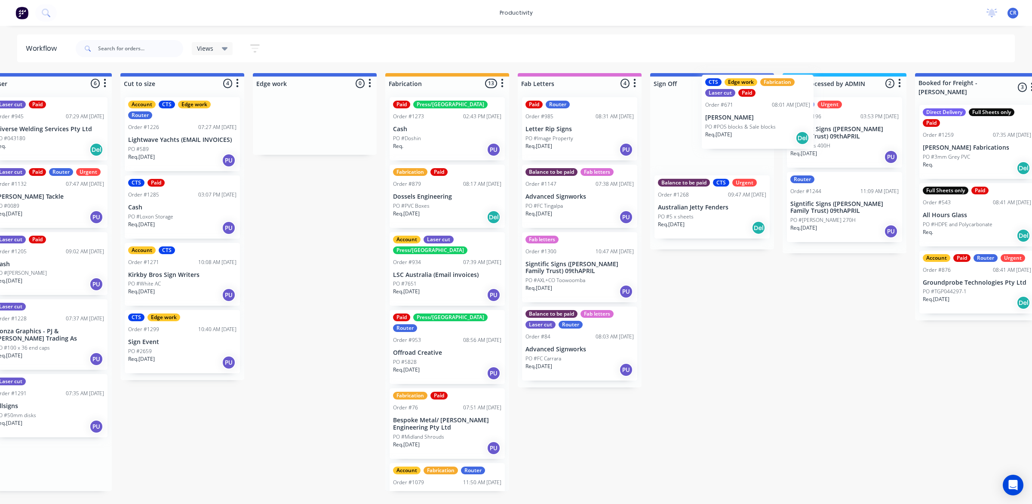
scroll to position [0, 697]
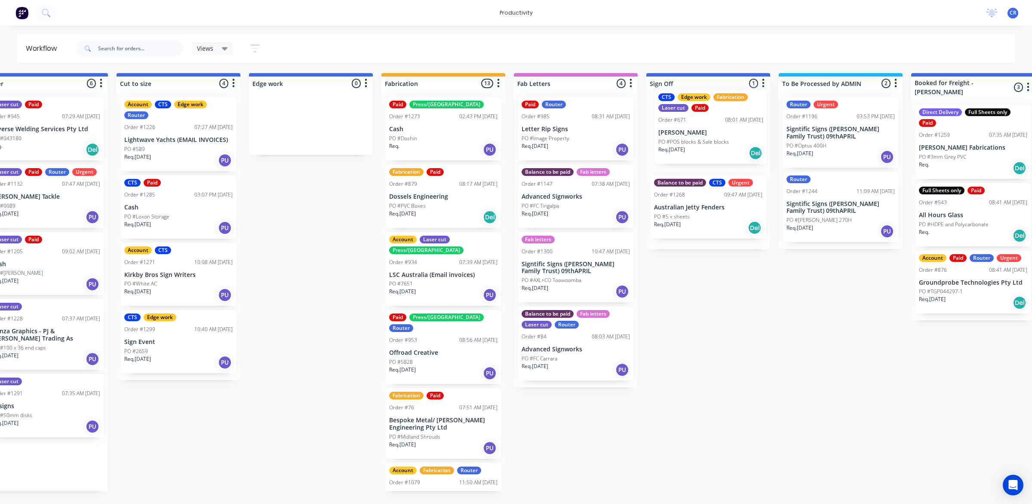
drag, startPoint x: 826, startPoint y: 173, endPoint x: 721, endPoint y: 130, distance: 113.8
click at [721, 130] on div "Submitted 2 Sort By Created date Required date Order number Customer name Most …" at bounding box center [326, 282] width 2058 height 418
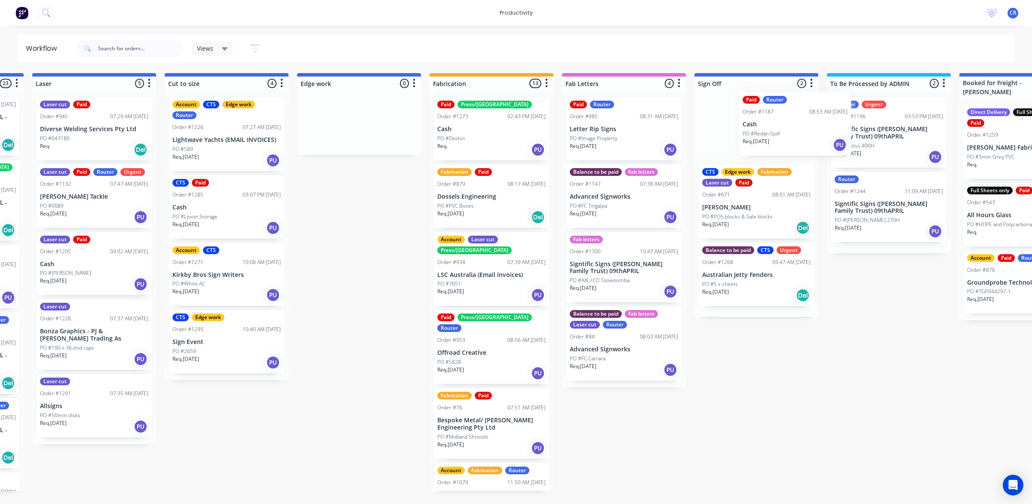
scroll to position [0, 650]
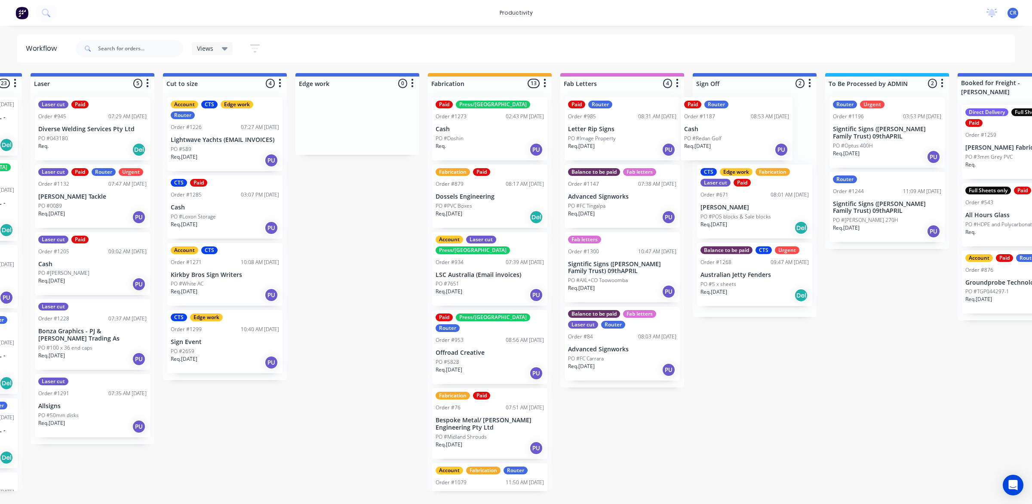
drag, startPoint x: 512, startPoint y: 191, endPoint x: 751, endPoint y: 127, distance: 246.9
click at [751, 127] on div "Submitted 2 Sort By Created date Required date Order number Customer name Most …" at bounding box center [372, 282] width 2058 height 418
click at [751, 127] on div "CTS Edge work Fabrication Laser cut Paid Order #671 08:01 AM 21/07/25 Zimmerman…" at bounding box center [755, 203] width 124 height 227
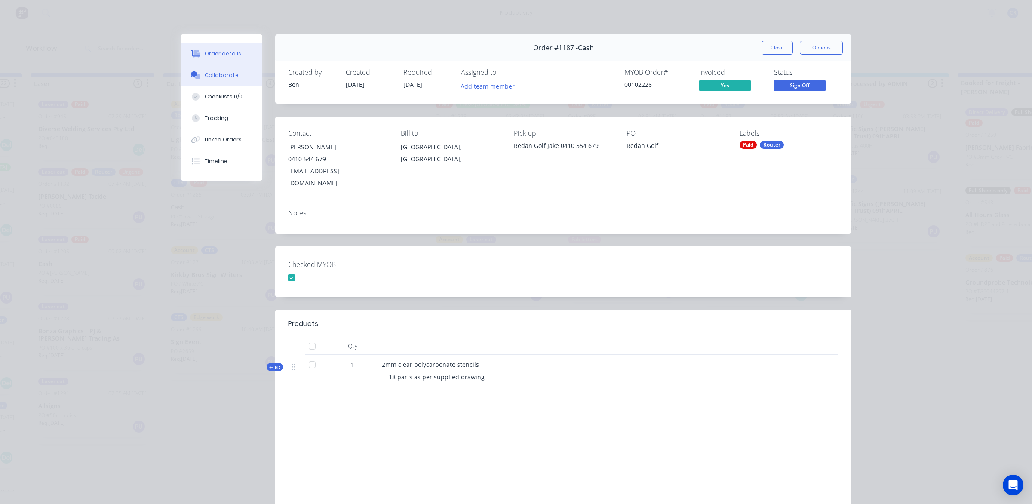
click at [226, 69] on button "Collaborate" at bounding box center [222, 76] width 82 height 22
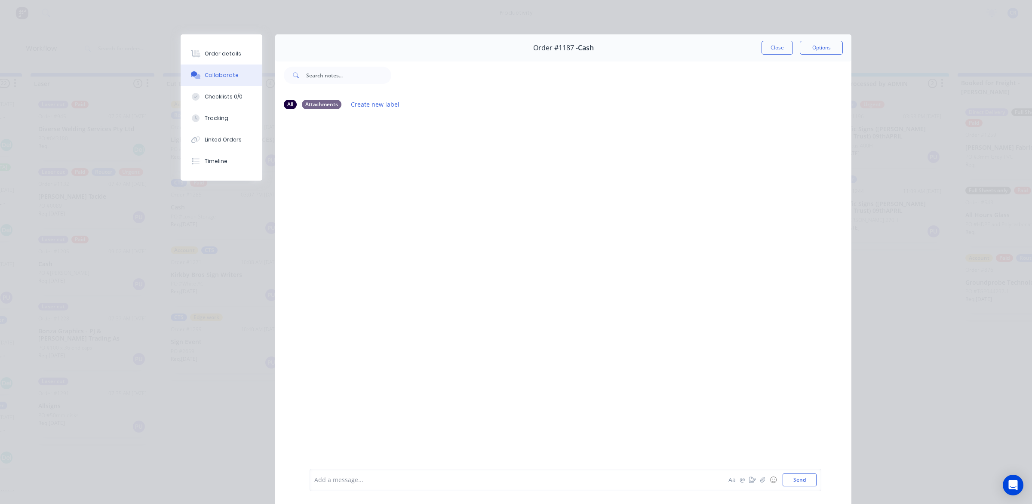
click at [406, 476] on div at bounding box center [503, 480] width 376 height 9
click at [786, 478] on button "Send" at bounding box center [800, 480] width 34 height 13
click at [781, 46] on button "Close" at bounding box center [777, 48] width 31 height 14
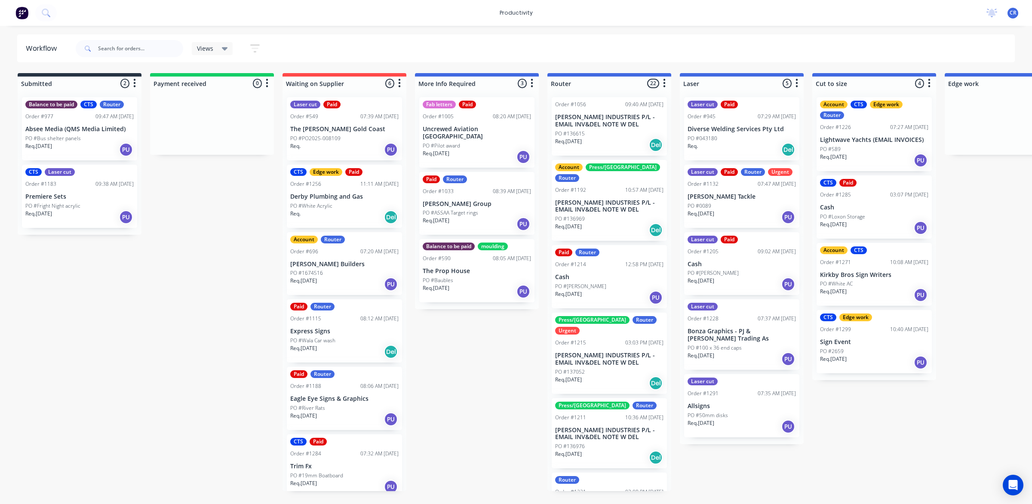
scroll to position [0, 0]
click at [603, 283] on div "PO #[PERSON_NAME]" at bounding box center [610, 287] width 108 height 8
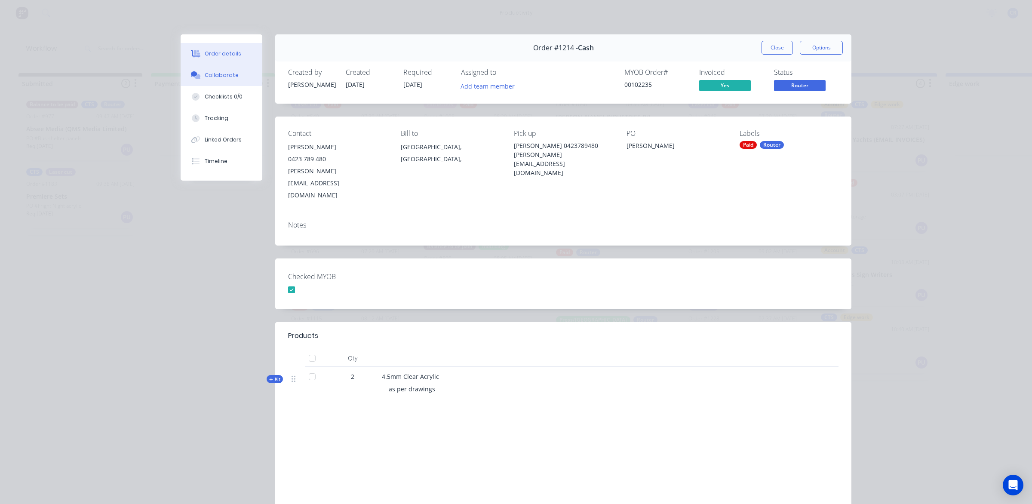
click at [218, 71] on div "Collaborate" at bounding box center [222, 75] width 34 height 8
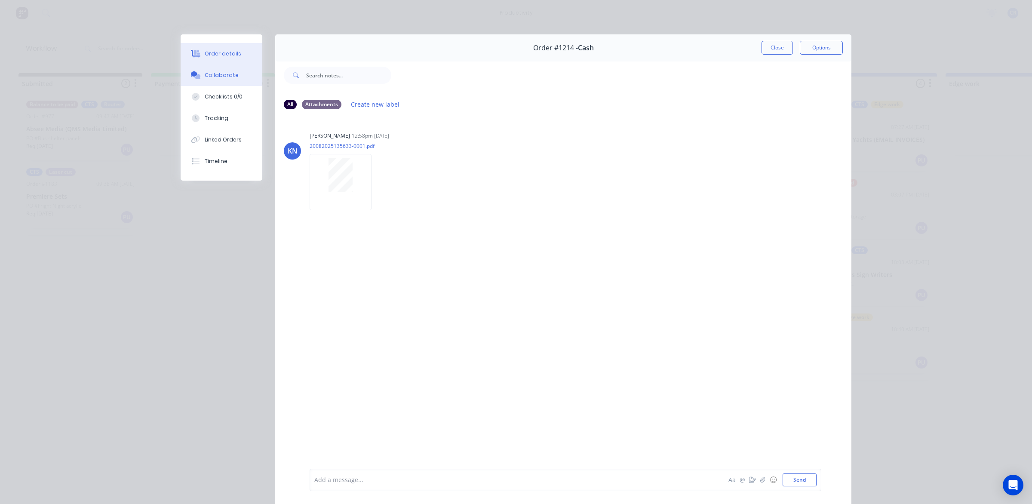
click at [226, 52] on div "Order details" at bounding box center [223, 54] width 37 height 8
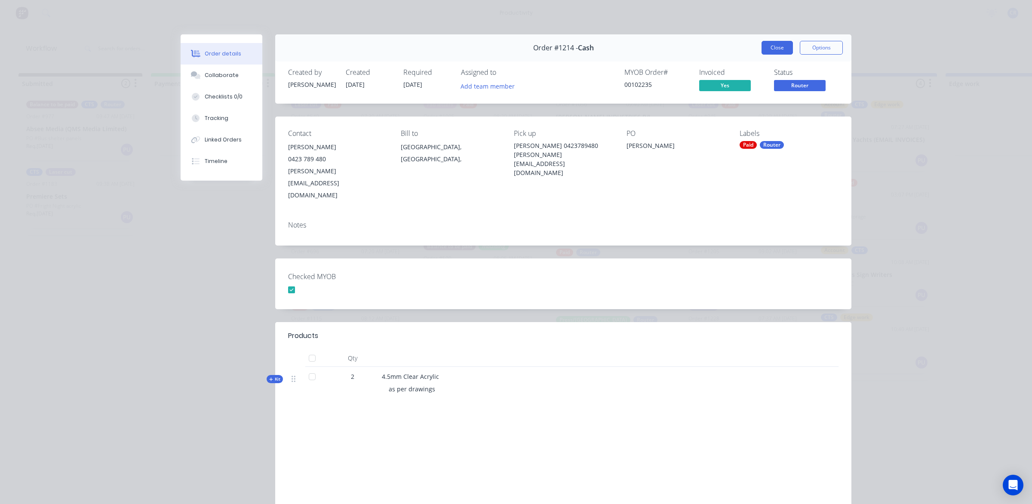
click at [764, 48] on button "Close" at bounding box center [777, 48] width 31 height 14
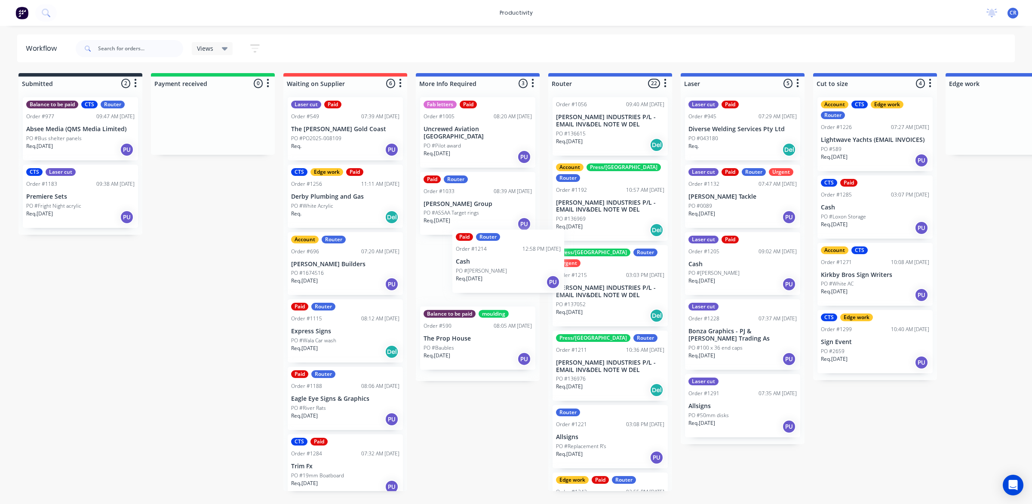
drag, startPoint x: 603, startPoint y: 273, endPoint x: 497, endPoint y: 268, distance: 105.9
click at [497, 268] on div "Submitted 2 Sort By Created date Required date Order number Customer name Most …" at bounding box center [1023, 282] width 2058 height 418
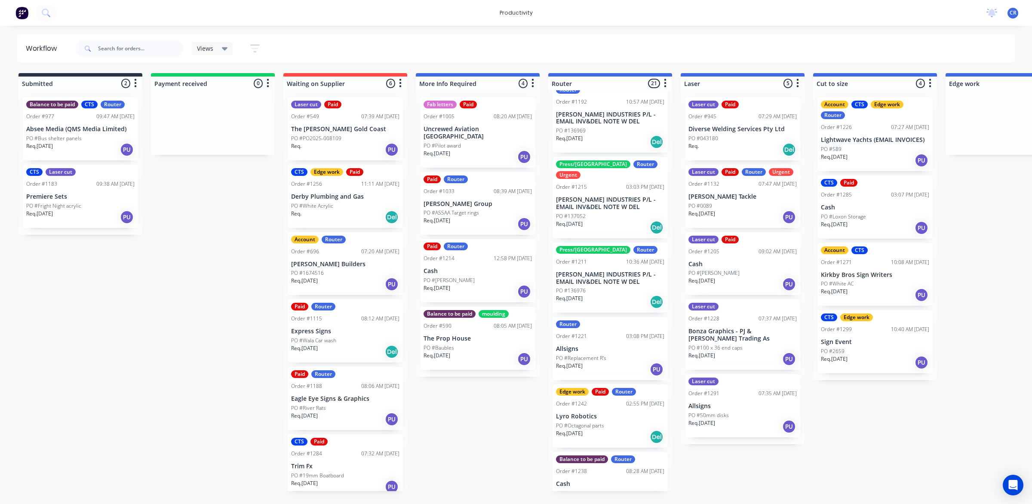
scroll to position [108, 0]
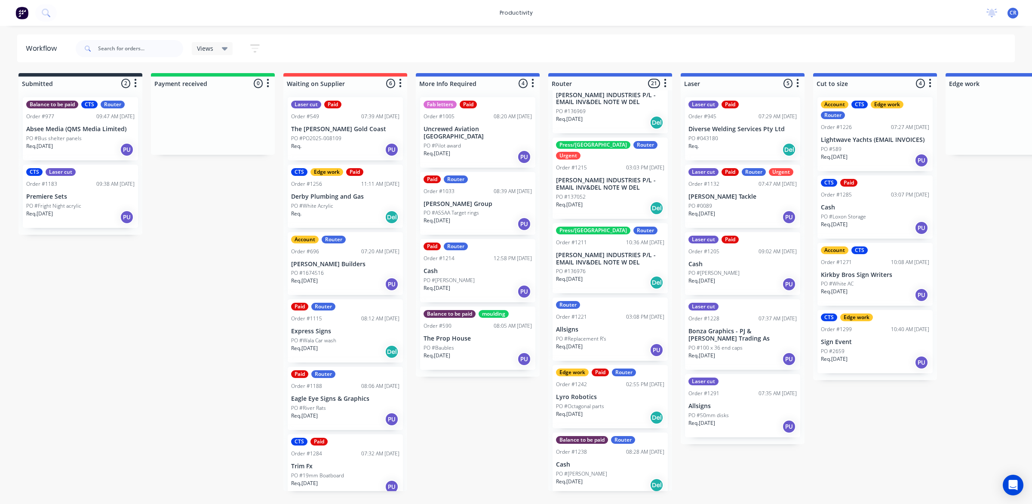
click at [603, 326] on p "Allsigns" at bounding box center [610, 329] width 108 height 7
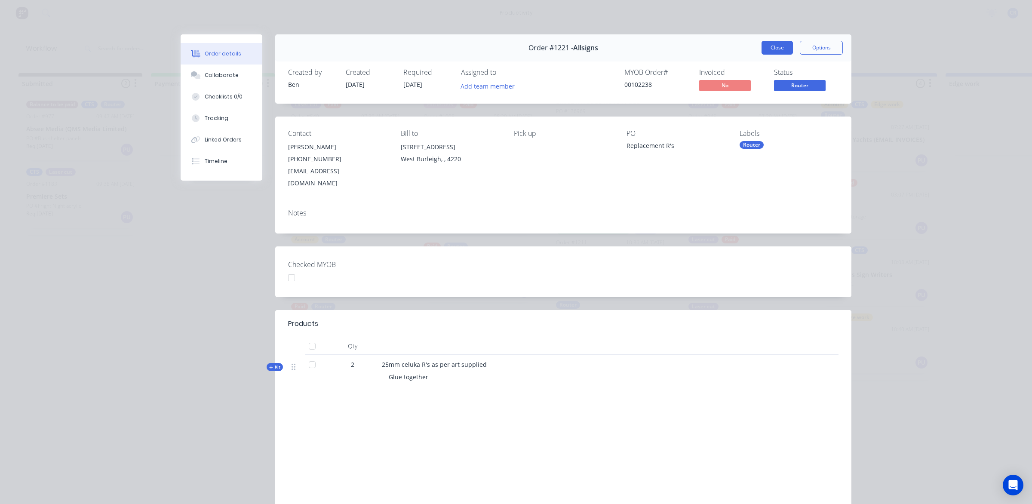
click at [777, 49] on button "Close" at bounding box center [777, 48] width 31 height 14
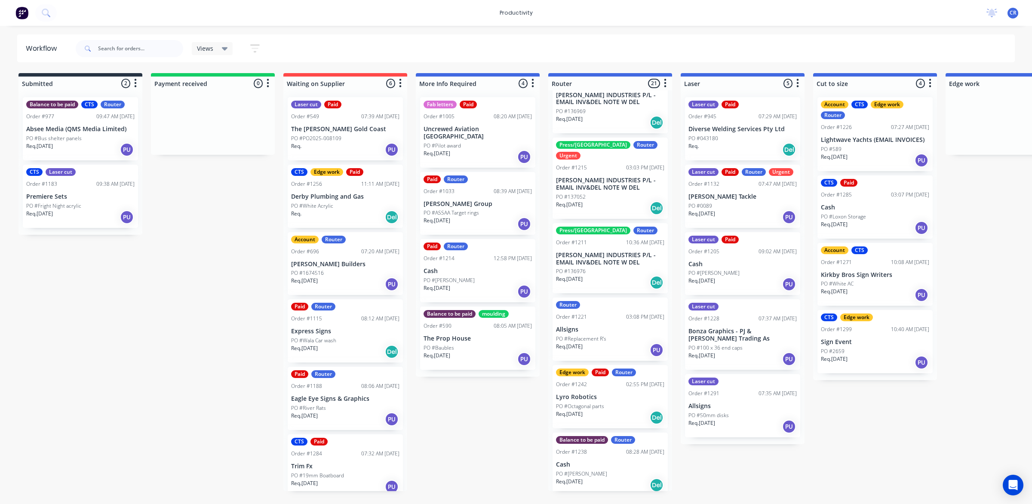
click at [601, 403] on p "PO #Octagonal parts" at bounding box center [580, 407] width 48 height 8
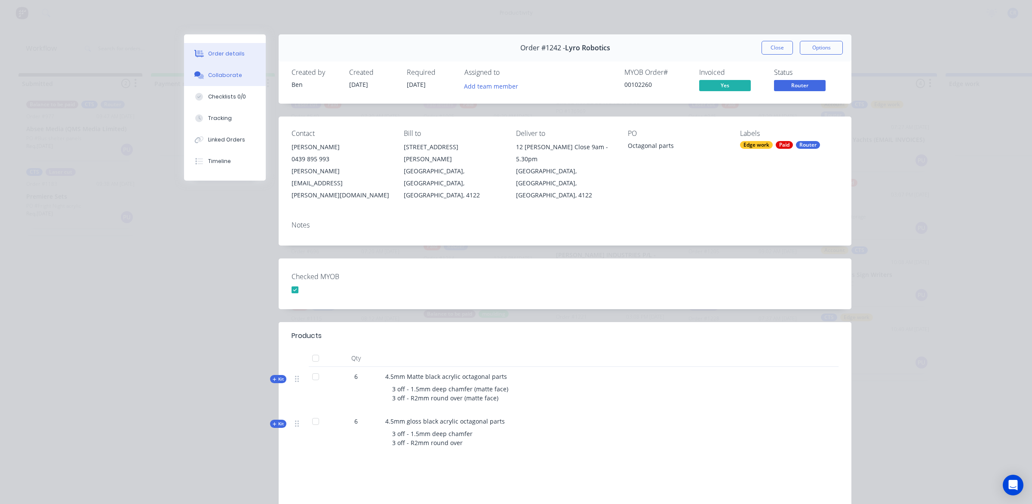
click at [225, 74] on div "Collaborate" at bounding box center [225, 75] width 34 height 8
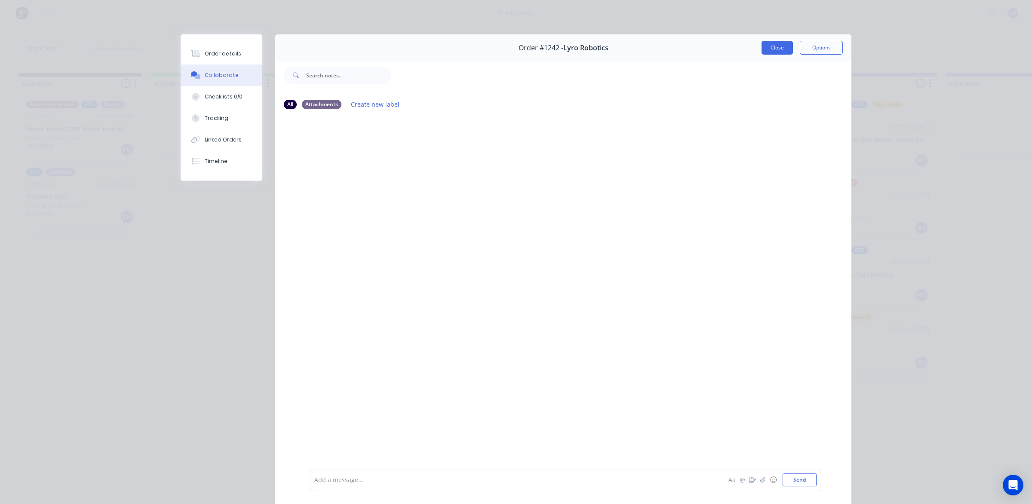
click at [773, 52] on button "Close" at bounding box center [777, 48] width 31 height 14
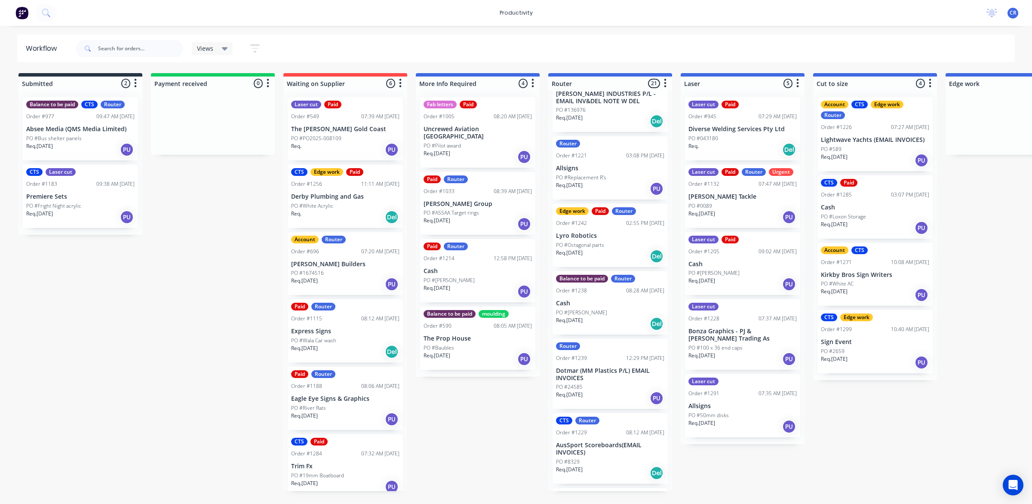
scroll to position [215, 0]
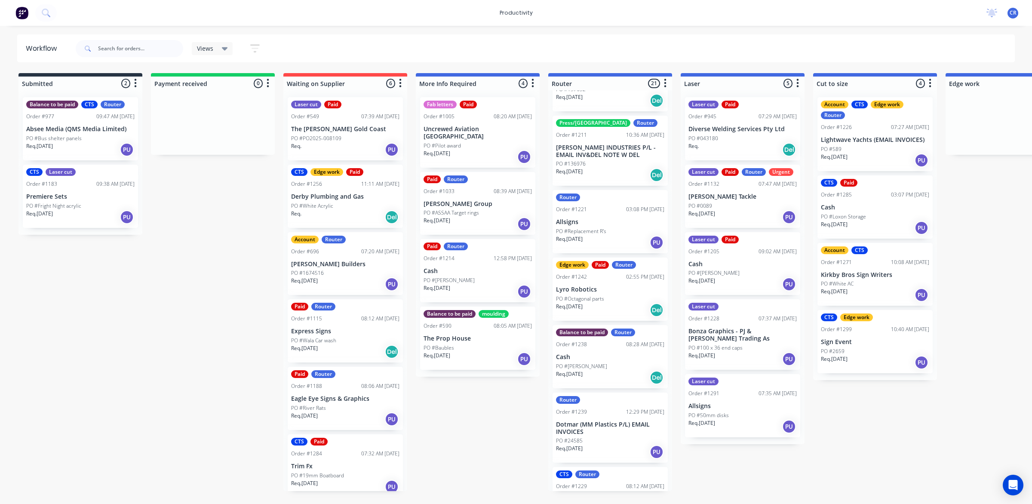
click at [616, 370] on div "Req. 21/08/25 Del" at bounding box center [610, 377] width 108 height 15
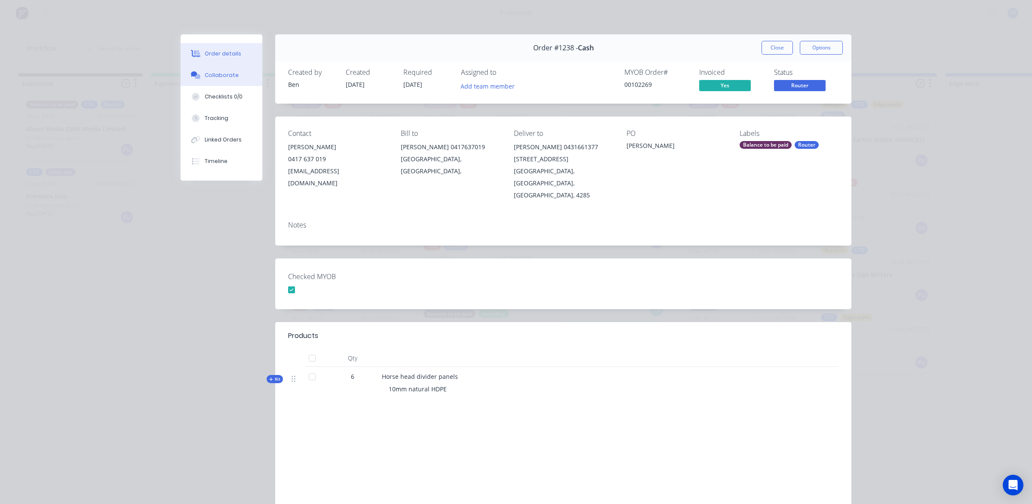
click at [225, 71] on div "Collaborate" at bounding box center [222, 75] width 34 height 8
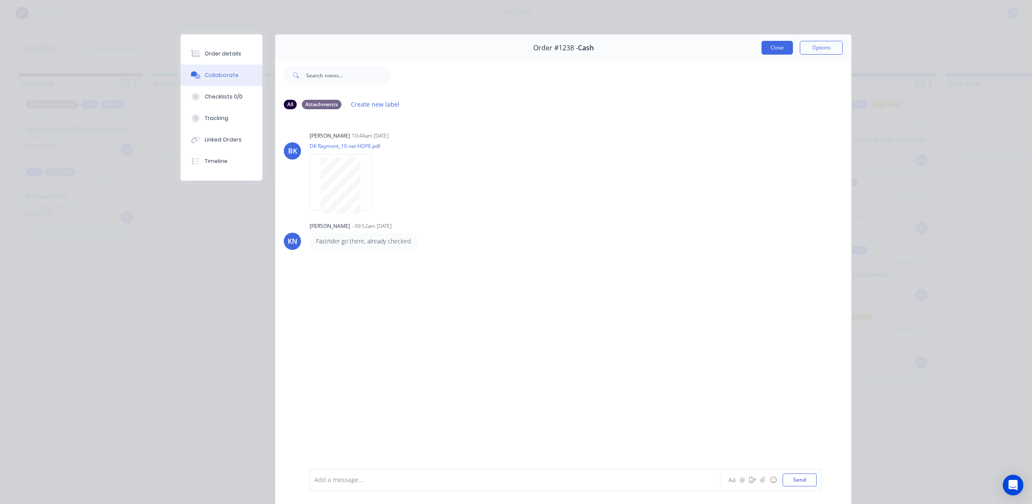
click at [767, 49] on button "Close" at bounding box center [777, 48] width 31 height 14
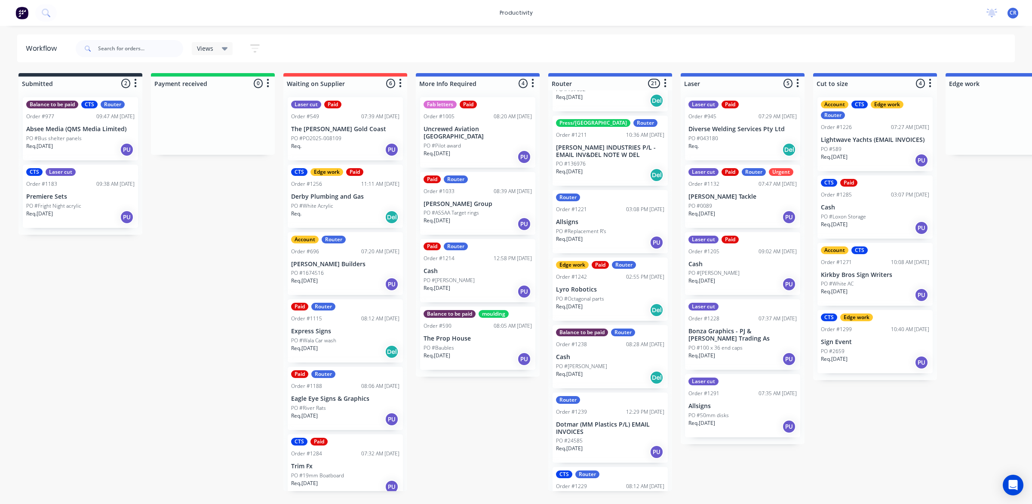
click at [600, 408] on div "Order #1239 12:29 PM 21/08/25" at bounding box center [610, 412] width 108 height 8
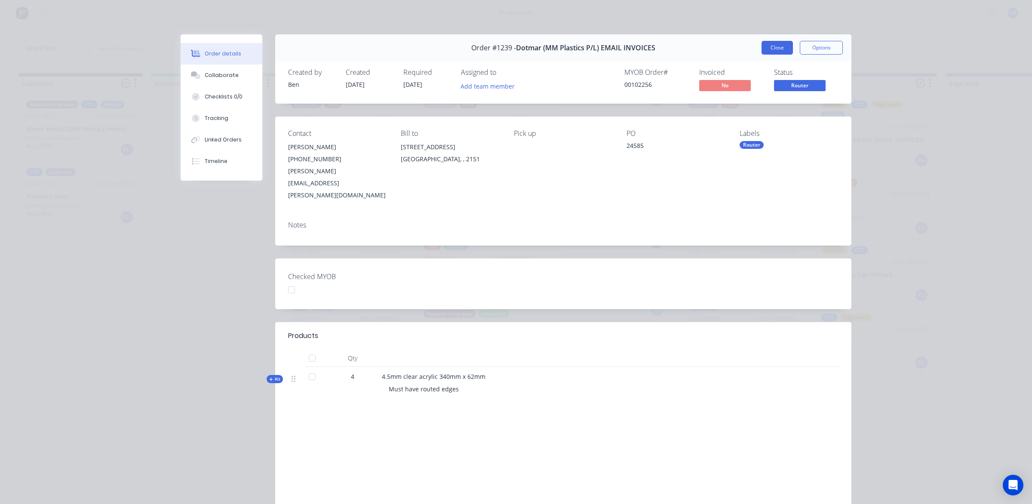
click at [783, 47] on button "Close" at bounding box center [777, 48] width 31 height 14
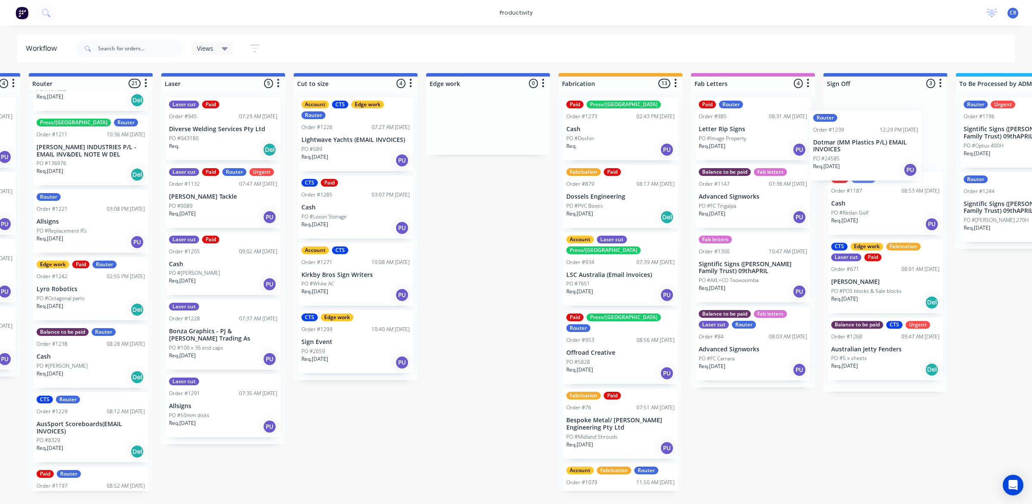
scroll to position [0, 541]
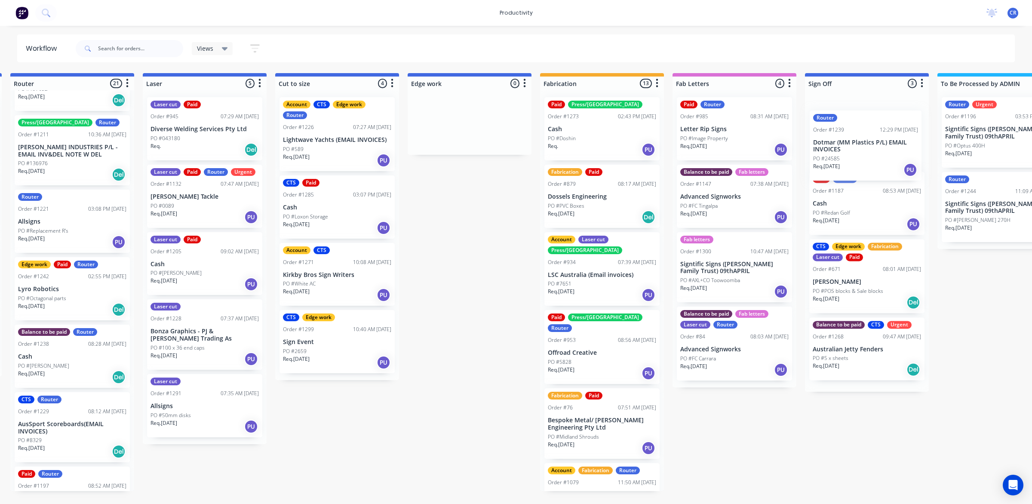
drag, startPoint x: 603, startPoint y: 420, endPoint x: 864, endPoint y: 158, distance: 369.2
click at [864, 158] on div "Submitted 2 Sort By Created date Required date Order number Customer name Most …" at bounding box center [484, 282] width 2058 height 418
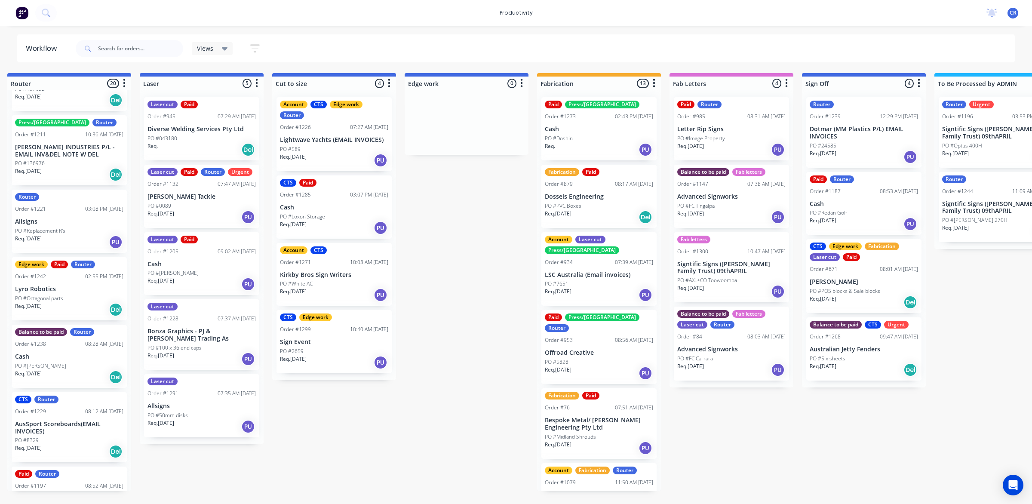
click at [856, 150] on div "Req. 21/08/25 PU" at bounding box center [864, 157] width 108 height 15
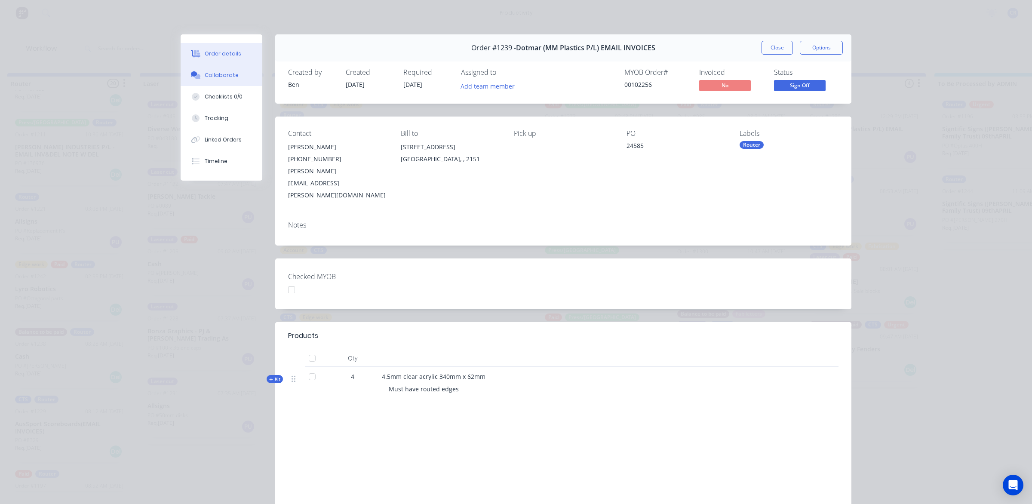
click at [222, 73] on div "Collaborate" at bounding box center [222, 75] width 34 height 8
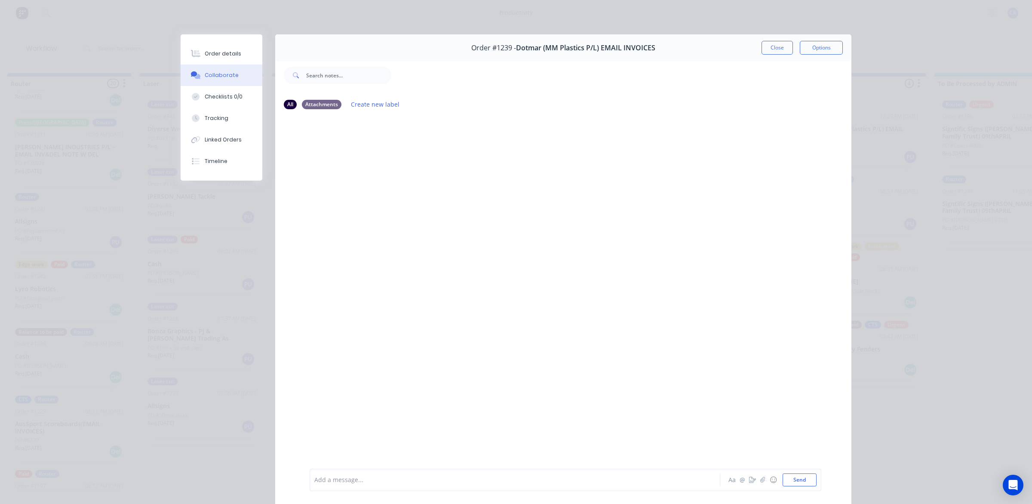
click at [427, 482] on div at bounding box center [503, 480] width 376 height 9
click at [799, 483] on button "Send" at bounding box center [800, 480] width 34 height 13
click at [773, 48] on button "Close" at bounding box center [777, 48] width 31 height 14
